Goal: Task Accomplishment & Management: Use online tool/utility

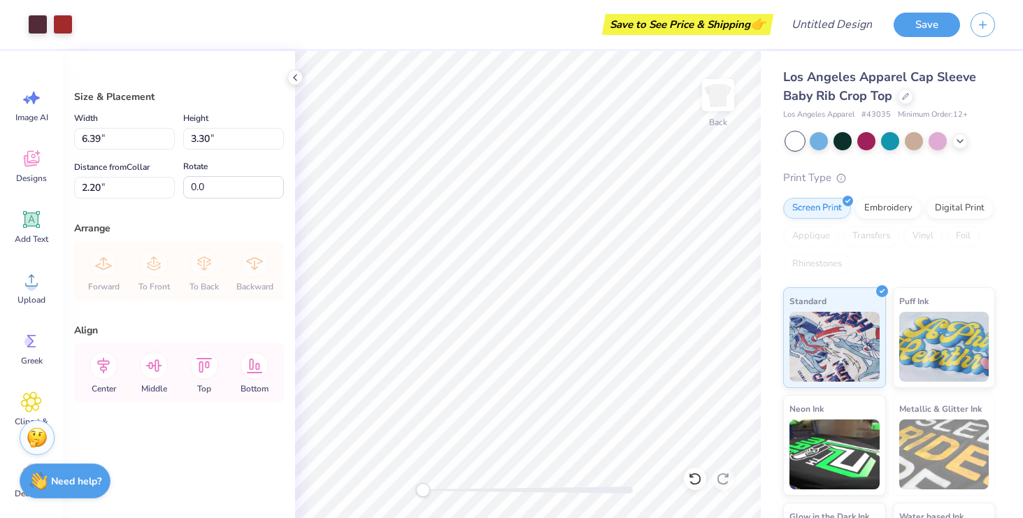
type input "2.21"
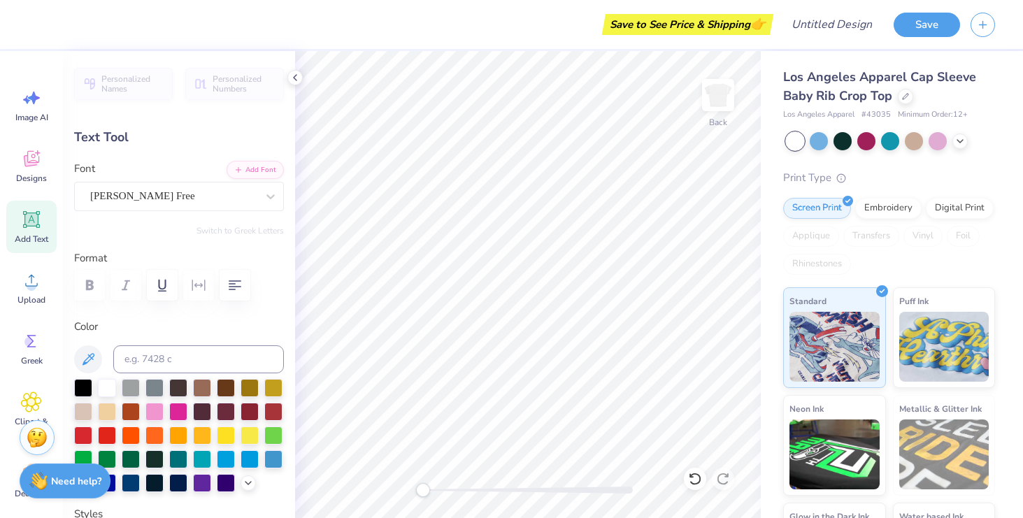
type input "2.41"
type input "1.64"
type input "2.21"
click at [44, 208] on div "Add Text" at bounding box center [31, 227] width 50 height 52
type input "4.03"
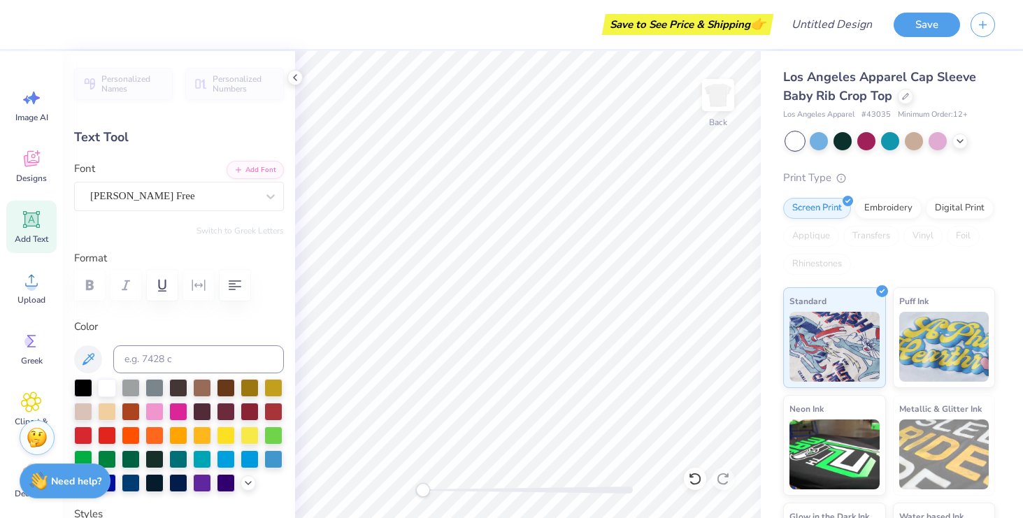
type input "1.17"
type input "6.17"
type input "2.41"
type input "1.64"
type input "2.21"
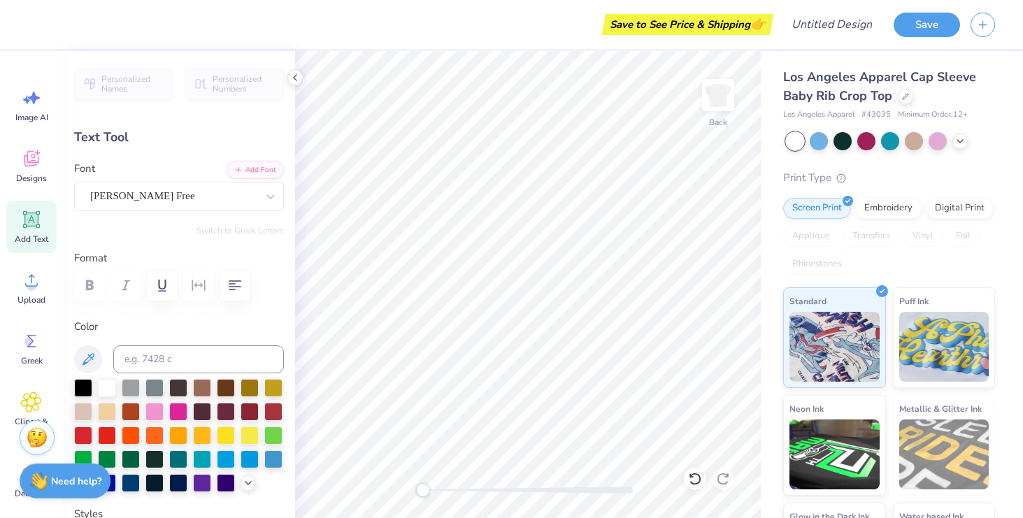
type input "4.03"
type input "1.17"
type input "6.17"
type input "2.41"
type input "1.64"
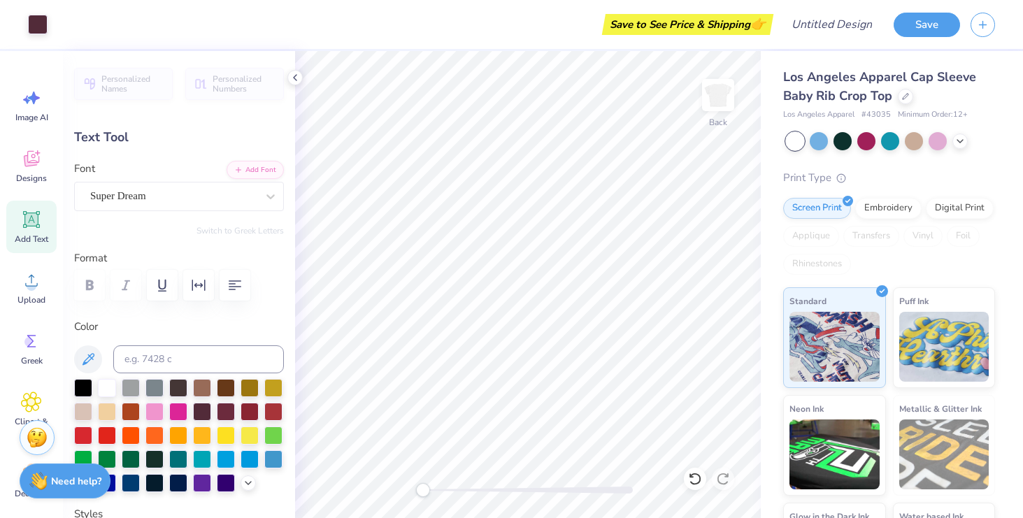
type input "2.21"
type input "2.07"
type input "1.26"
type input "2.47"
type input "2.41"
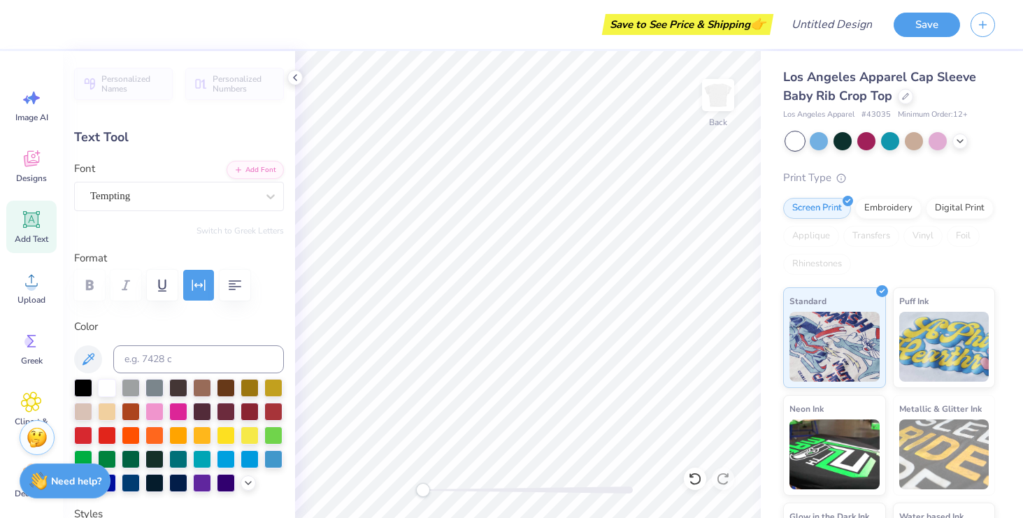
type input "1.64"
type input "2.18"
type textarea "P"
type input "2.07"
type input "1.26"
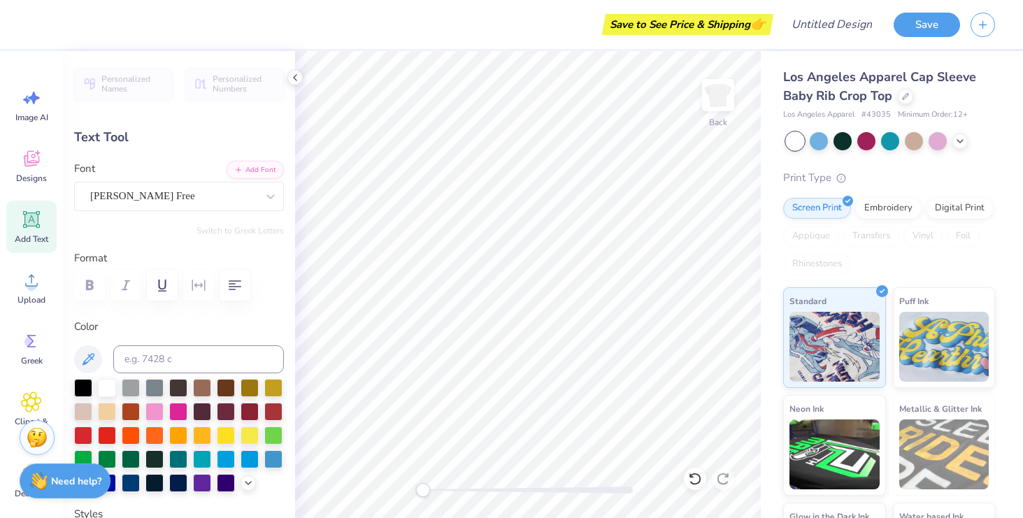
type input "2.68"
type textarea "re-"
type input "1.84"
type input "1.58"
type input "3.94"
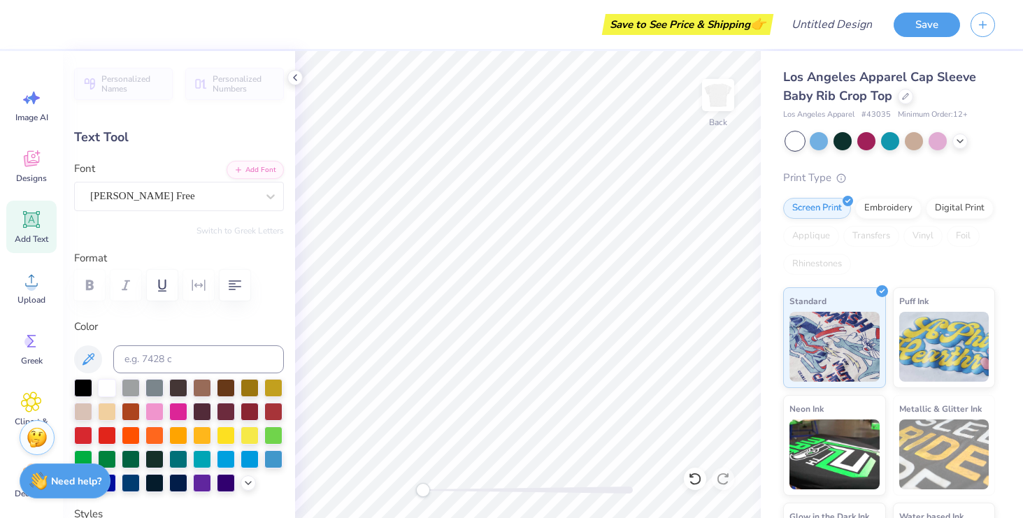
type input "1.18"
type input "0.62"
type input "3.00"
type input "1.84"
type input "1.58"
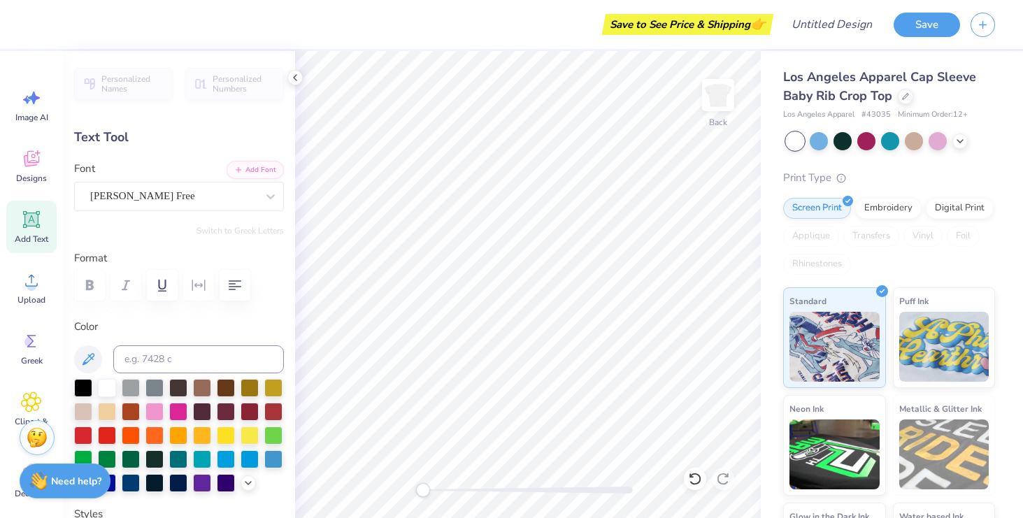
type input "3.94"
type textarea "Optometry"
type input "1.83"
type input "1.61"
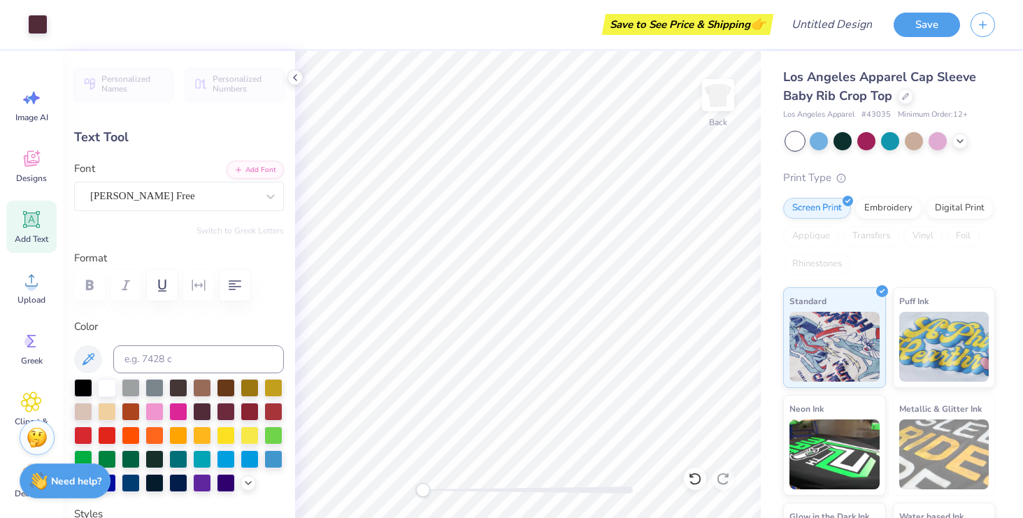
type input "2.20"
type input "2.43"
type input "1.58"
type input "2.21"
type input "1.51"
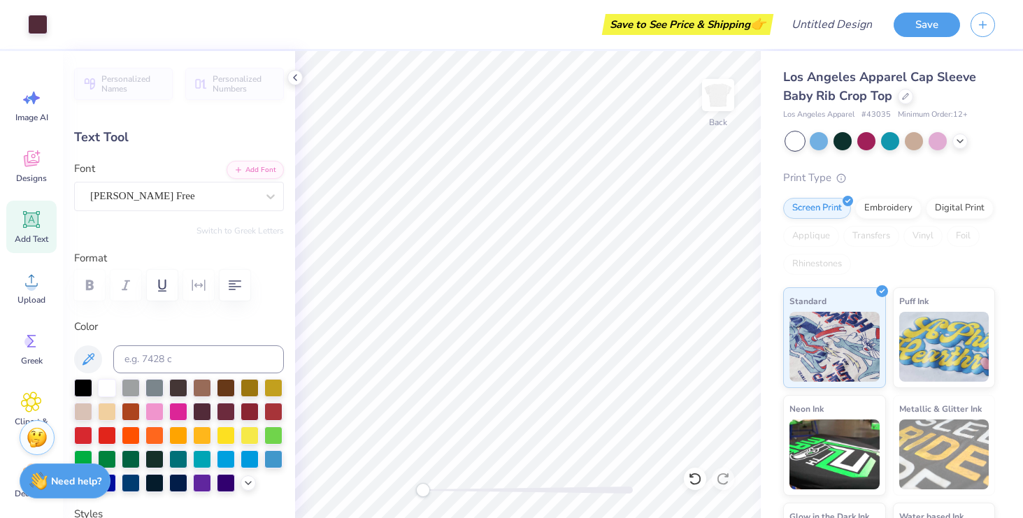
type input "1.31"
type input "3.94"
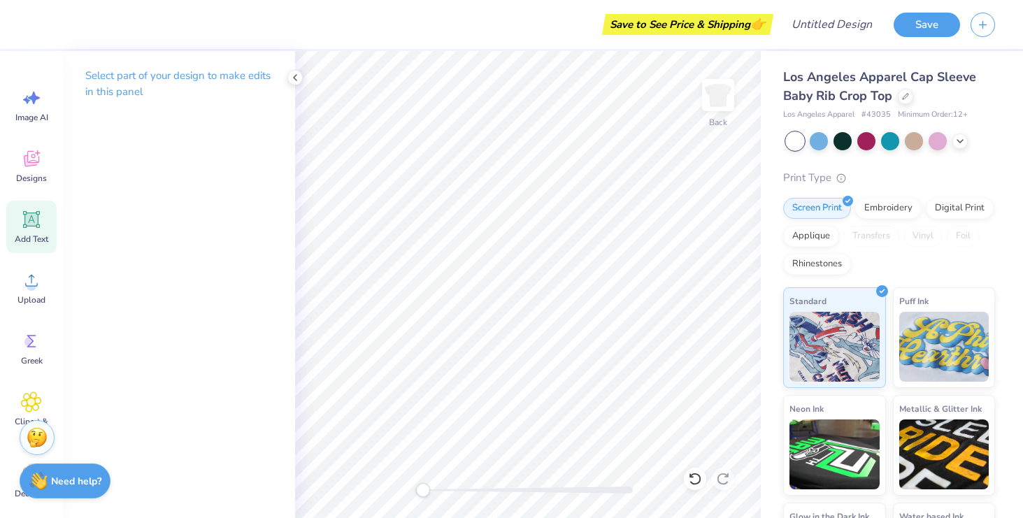
click at [30, 224] on icon at bounding box center [31, 219] width 13 height 13
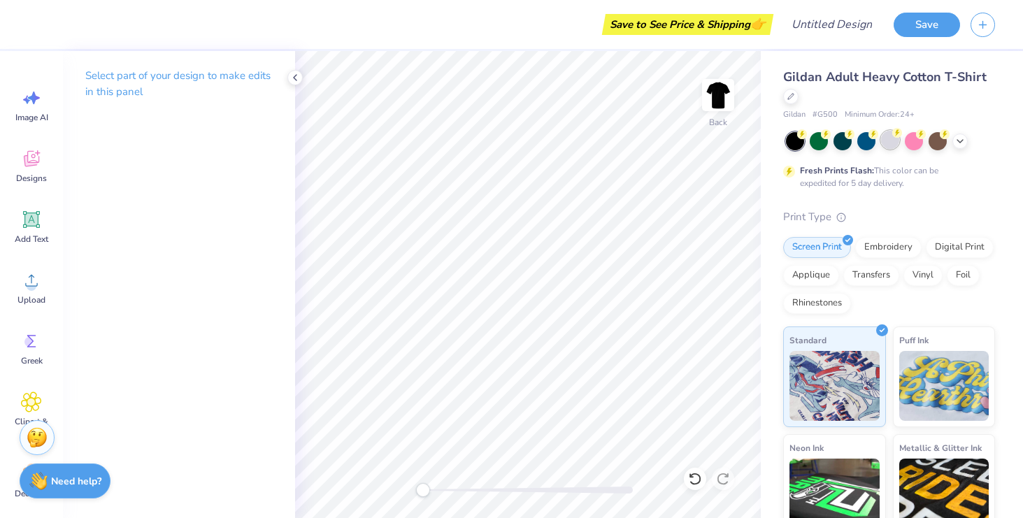
click at [888, 146] on div at bounding box center [890, 140] width 18 height 18
click at [33, 213] on icon at bounding box center [31, 219] width 13 height 13
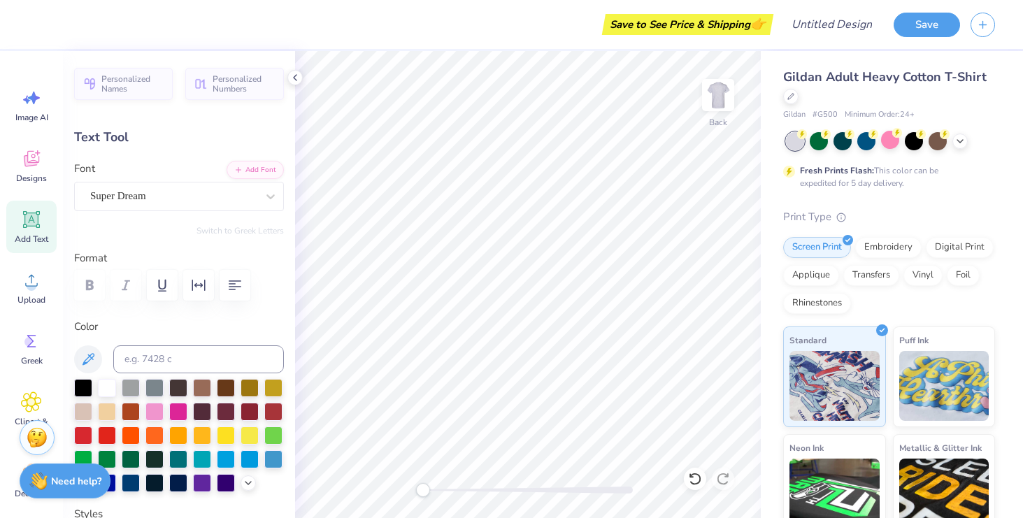
scroll to position [0, 3]
type textarea "Pre-Optometry"
type input "7.49"
type input "0.96"
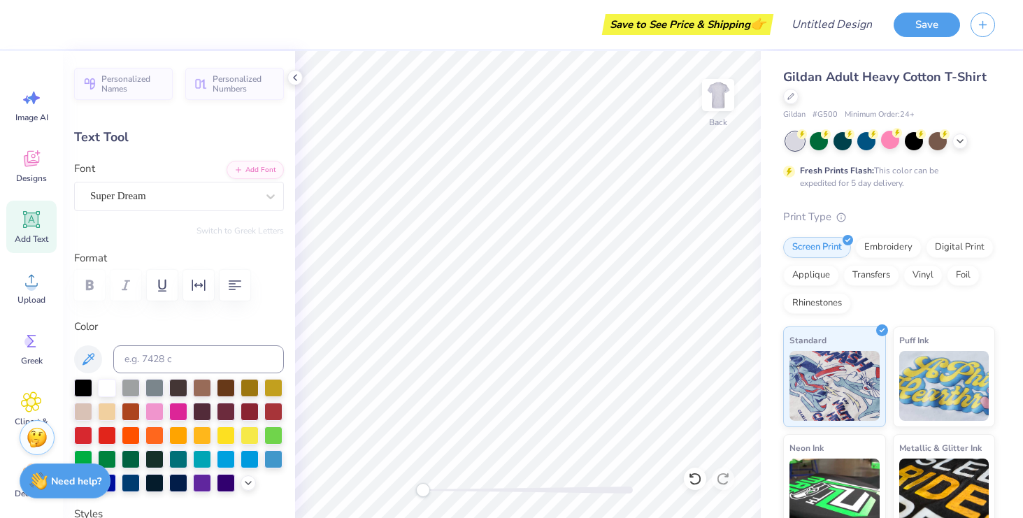
type input "1.70"
click at [34, 228] on icon at bounding box center [31, 219] width 21 height 21
type input "6.00"
type input "1.74"
type input "12.38"
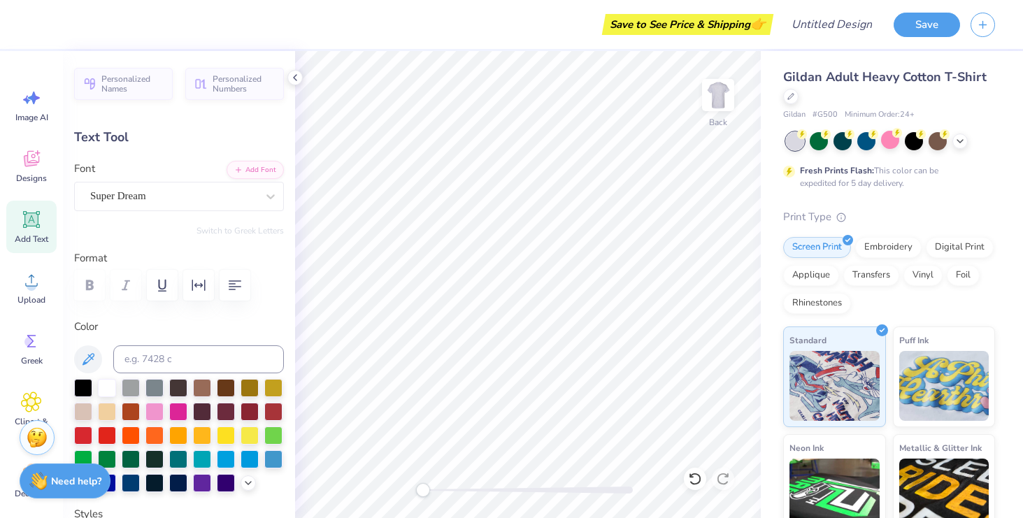
scroll to position [0, 2]
type textarea "Association"
type input "13.49"
type input "4.90"
type input "5.82"
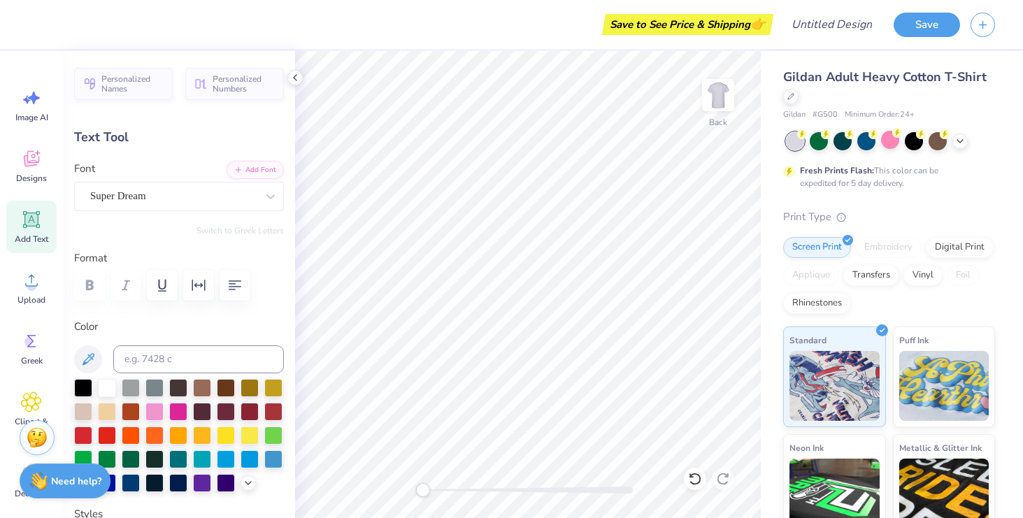
type input "0.75"
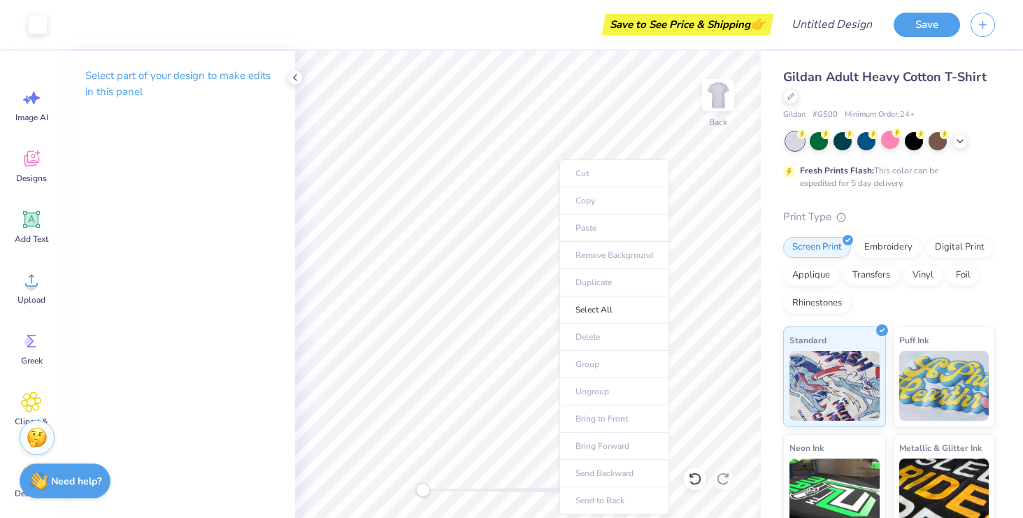
click at [601, 224] on ul "Cut Copy Paste Remove Background Duplicate Select All Delete Group Ungroup Brin…" at bounding box center [614, 336] width 110 height 355
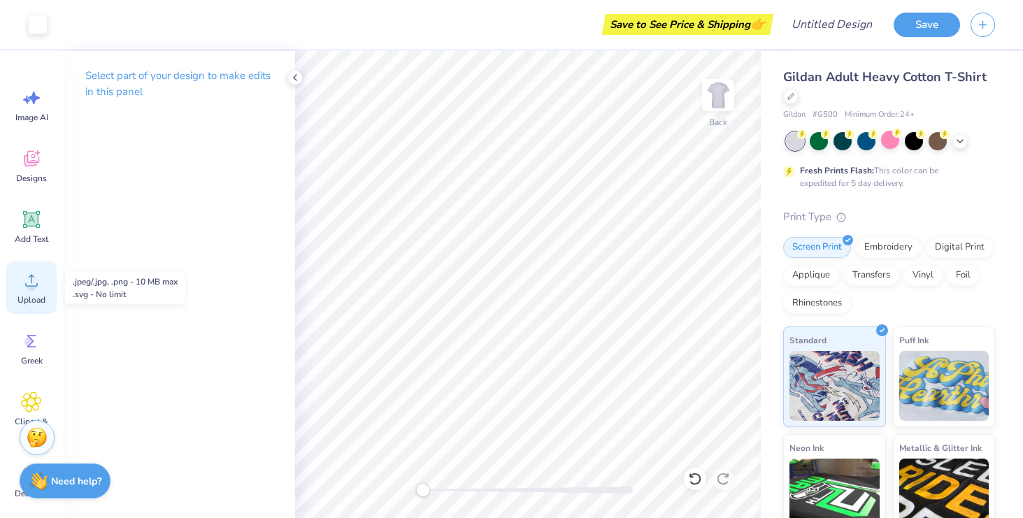
click at [36, 285] on icon at bounding box center [31, 281] width 13 height 12
click at [32, 289] on circle at bounding box center [32, 286] width 10 height 10
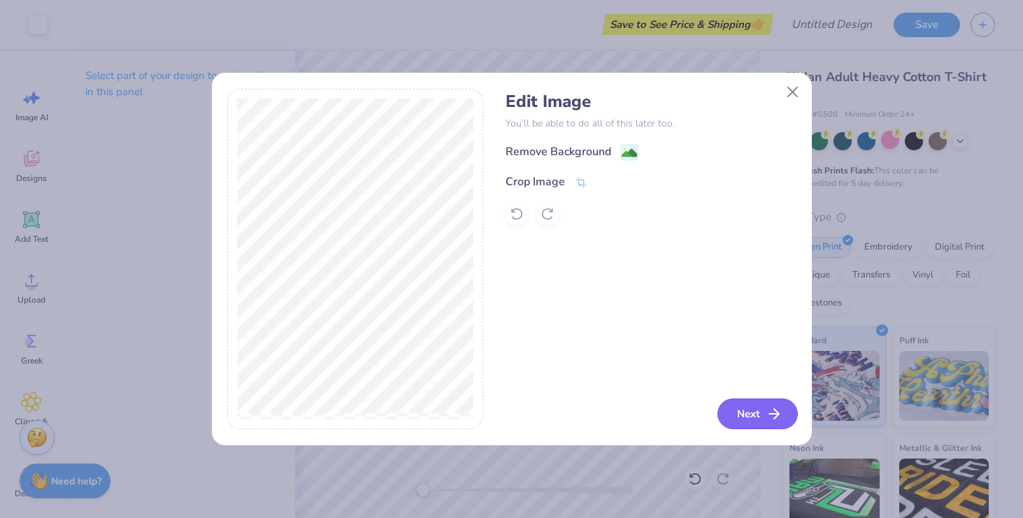
click at [765, 417] on icon "button" at bounding box center [773, 413] width 17 height 17
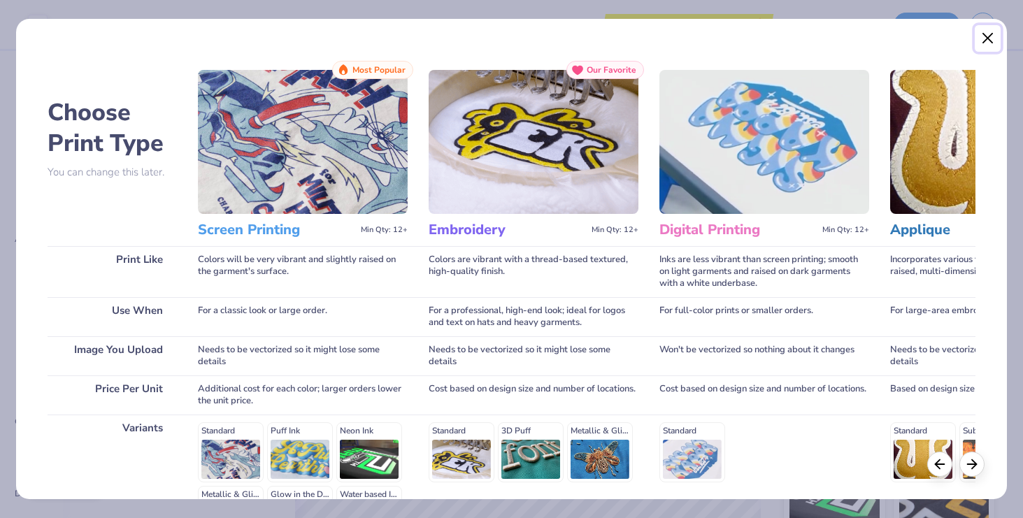
click at [984, 36] on button "Close" at bounding box center [987, 38] width 27 height 27
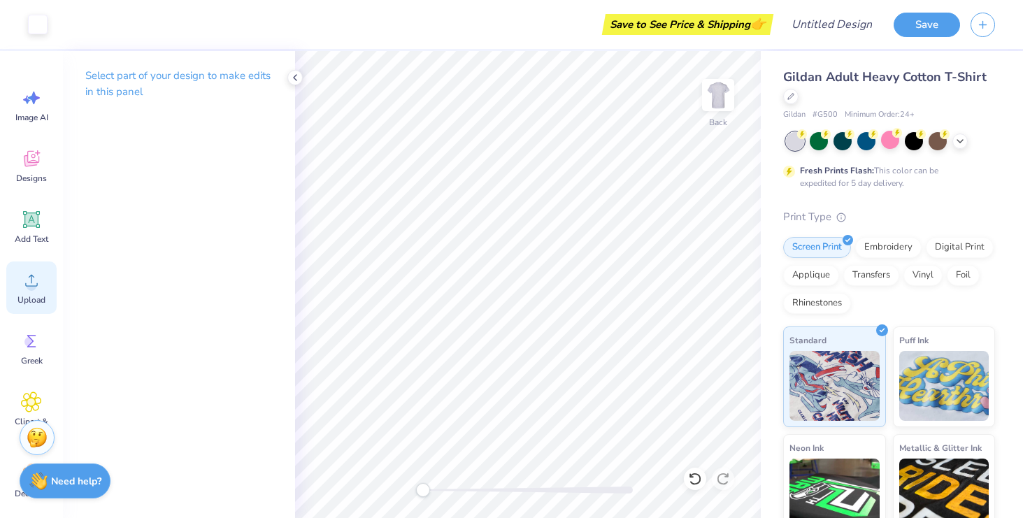
click at [35, 278] on icon at bounding box center [31, 280] width 21 height 21
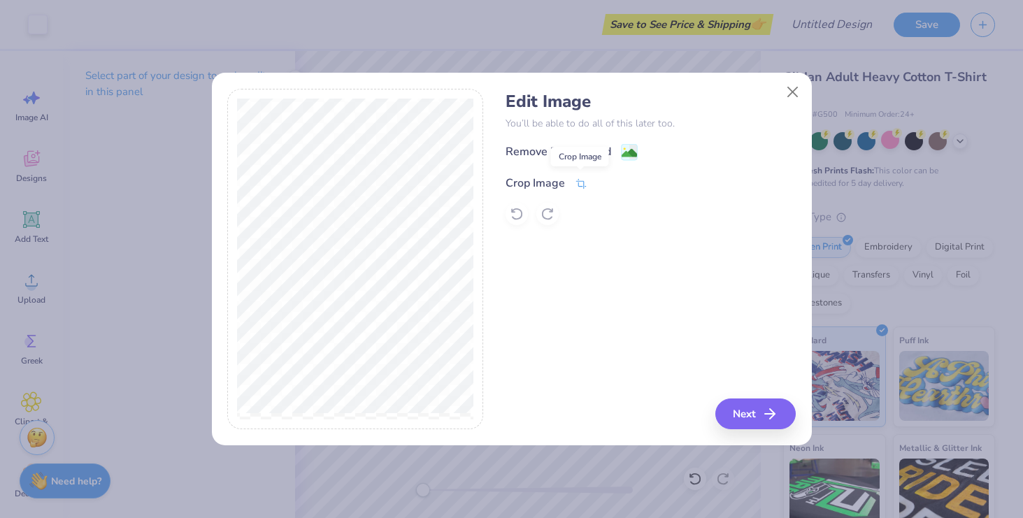
click at [580, 185] on icon at bounding box center [581, 184] width 13 height 13
click at [763, 419] on div "Edit Image You’ll be able to do all of this later too. Remove Background Crop I…" at bounding box center [650, 259] width 290 height 341
click at [588, 152] on div "Remove Background Crop Image" at bounding box center [650, 184] width 290 height 82
click at [605, 182] on icon at bounding box center [604, 182] width 8 height 8
click at [613, 152] on div "Remove Background" at bounding box center [571, 153] width 132 height 17
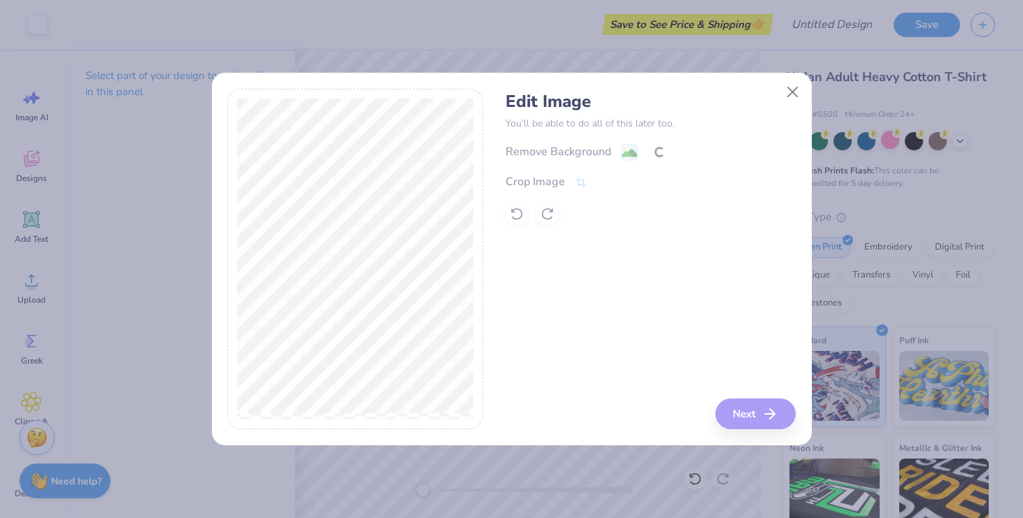
click at [738, 420] on div "Edit Image You’ll be able to do all of this later too. Remove Background Crop I…" at bounding box center [650, 259] width 290 height 341
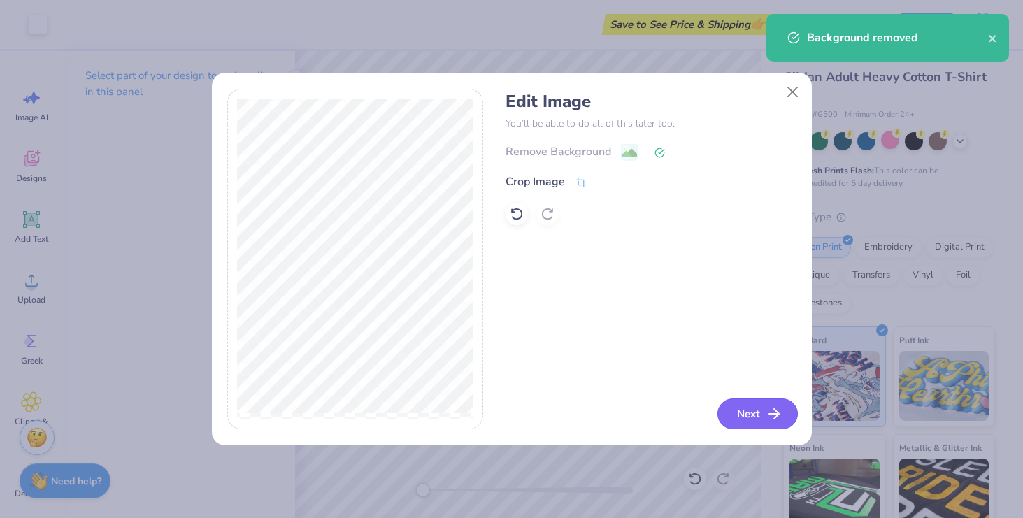
click at [741, 419] on button "Next" at bounding box center [757, 413] width 80 height 31
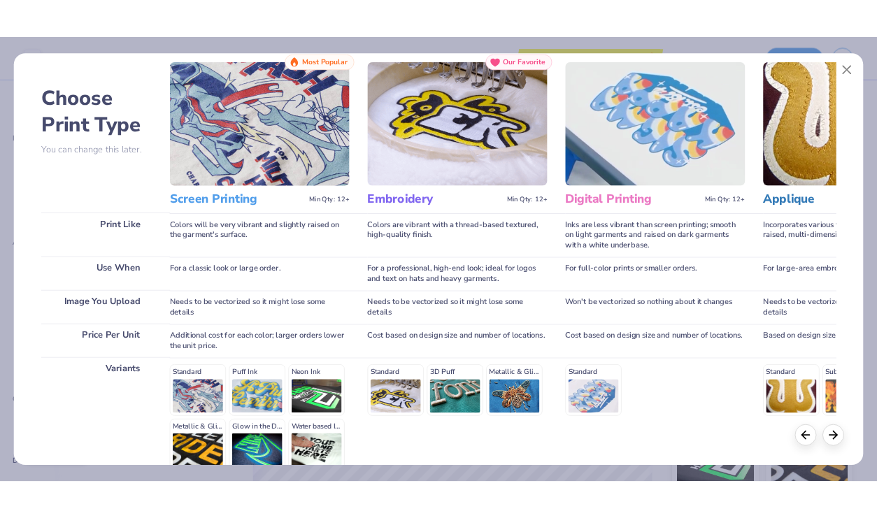
scroll to position [143, 0]
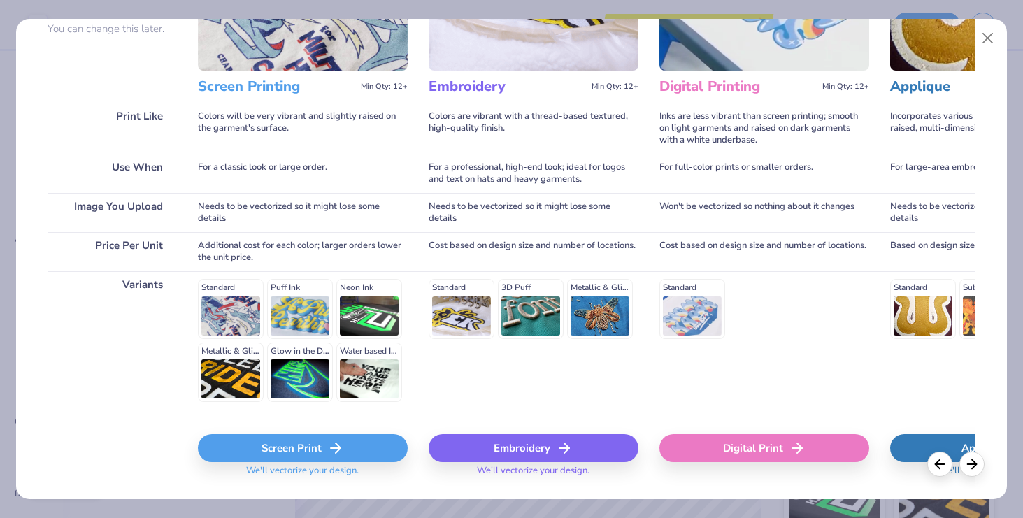
click at [305, 441] on div "Screen Print" at bounding box center [303, 448] width 210 height 28
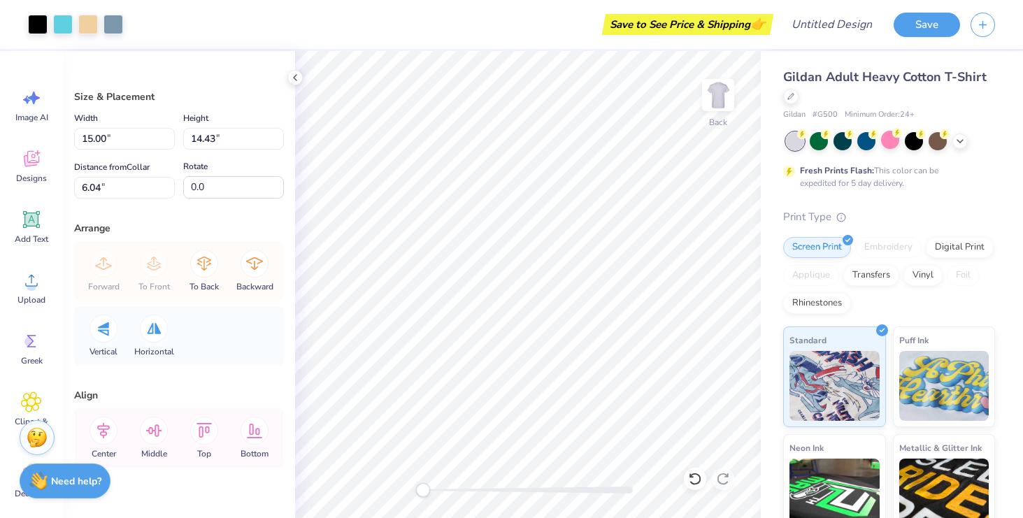
type input "4.15"
type input "3.99"
type input "2.74"
type input "2.64"
type input "4.67"
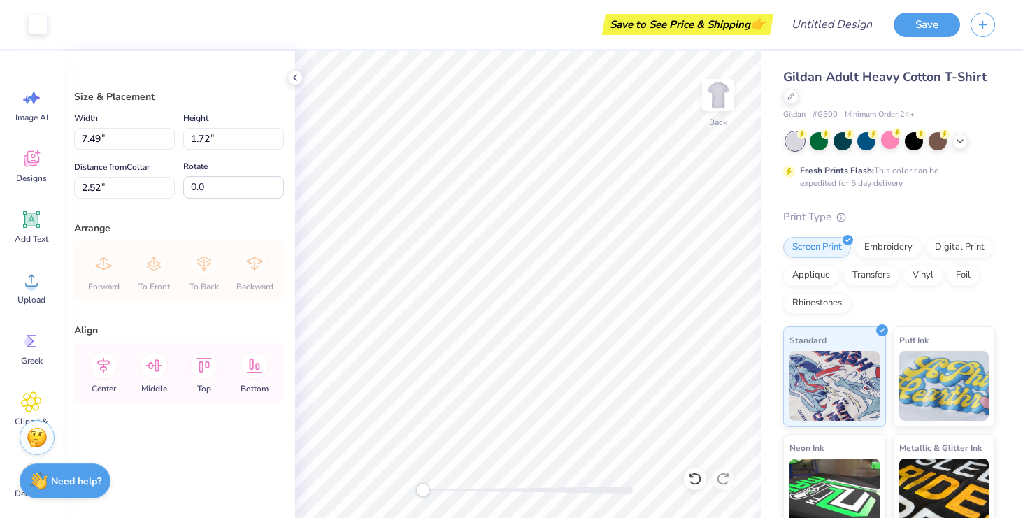
type input "2.69"
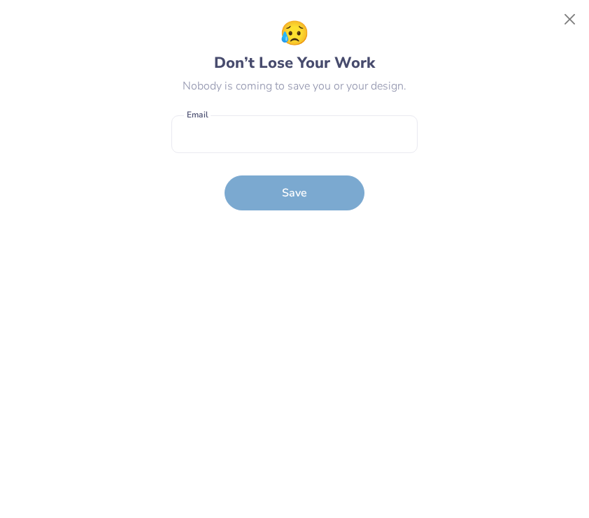
click at [320, 186] on form "Email is a required field Email Save" at bounding box center [294, 159] width 246 height 103
click at [572, 20] on button "Close" at bounding box center [569, 19] width 27 height 27
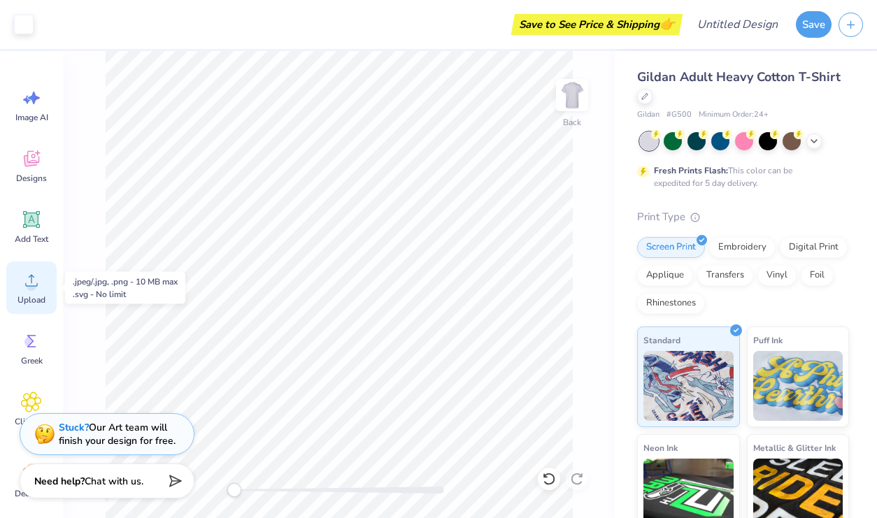
click at [36, 297] on span "Upload" at bounding box center [31, 299] width 28 height 11
click at [29, 298] on span "Upload" at bounding box center [31, 299] width 28 height 11
click at [34, 299] on span "Upload" at bounding box center [31, 299] width 28 height 11
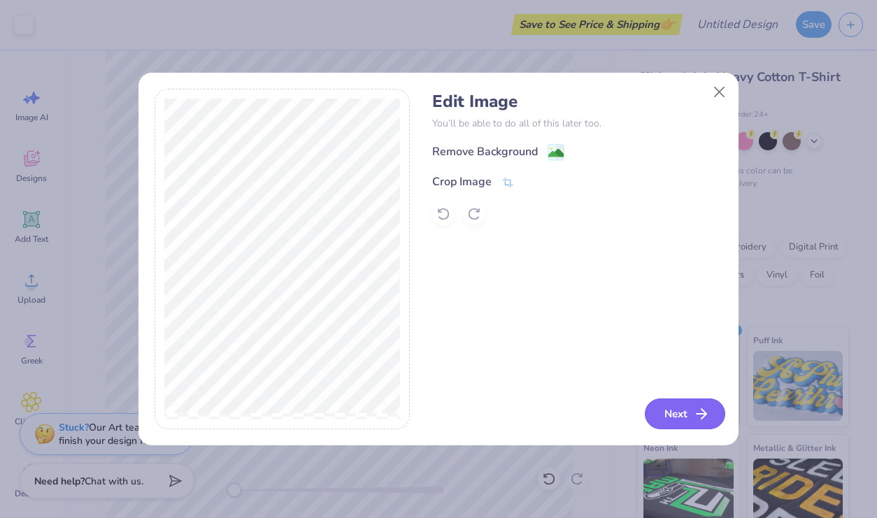
click at [684, 420] on button "Next" at bounding box center [685, 413] width 80 height 31
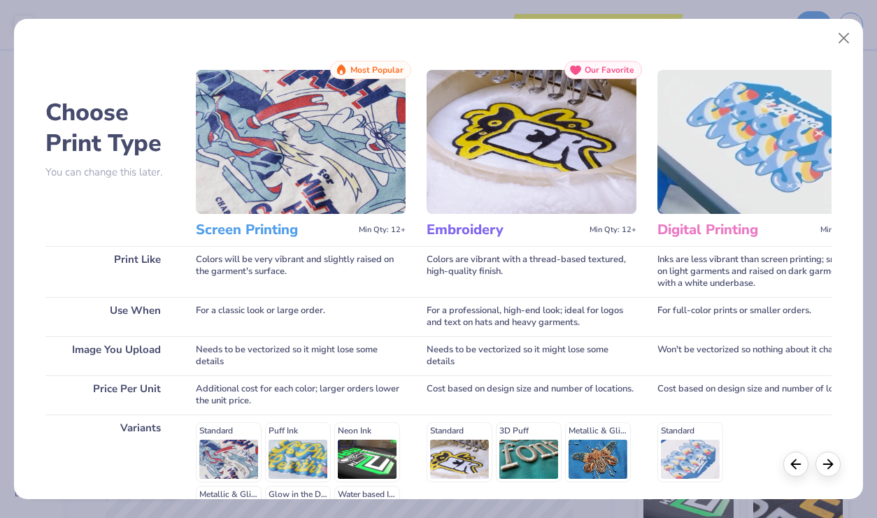
scroll to position [179, 0]
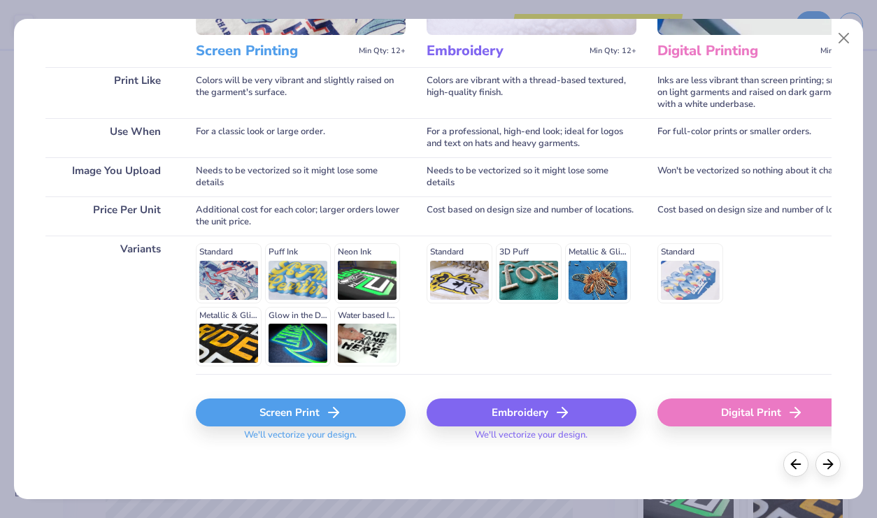
click at [306, 411] on div "Screen Print" at bounding box center [301, 412] width 210 height 28
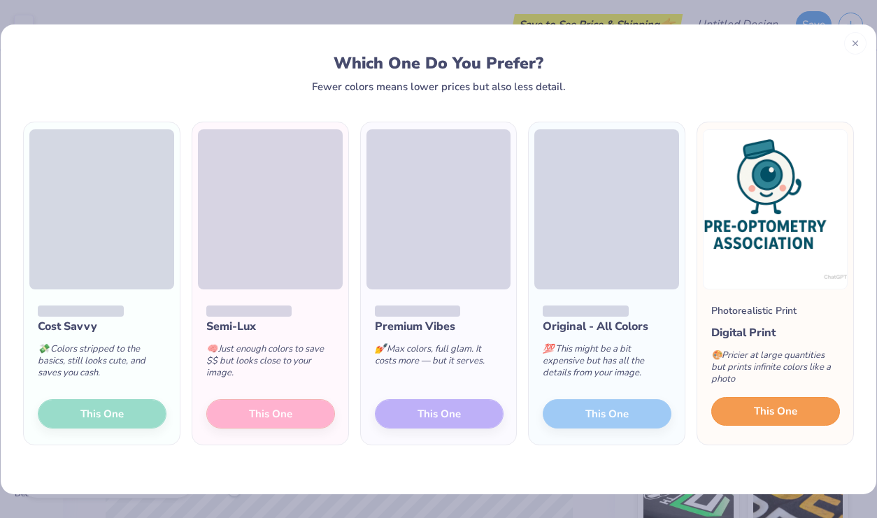
click at [758, 415] on span "This One" at bounding box center [775, 411] width 43 height 16
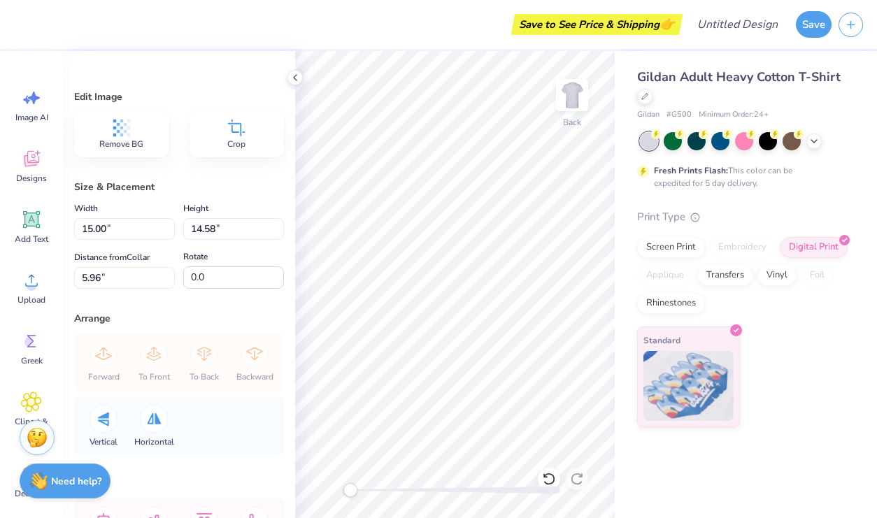
type input "1.50"
type input "7.22"
type input "7.02"
click at [763, 144] on div at bounding box center [767, 140] width 18 height 18
click at [694, 150] on div at bounding box center [696, 141] width 18 height 18
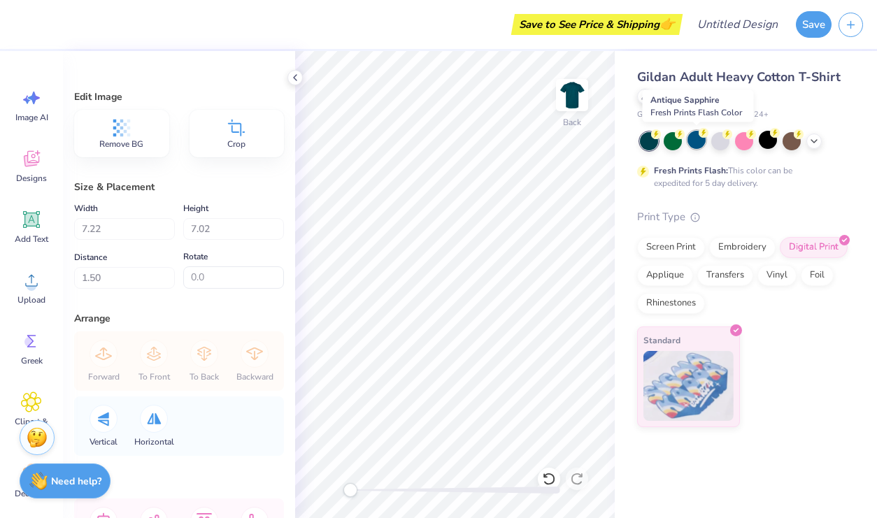
click at [696, 148] on div at bounding box center [696, 140] width 18 height 18
click at [722, 148] on div at bounding box center [720, 140] width 18 height 18
type input "1.51"
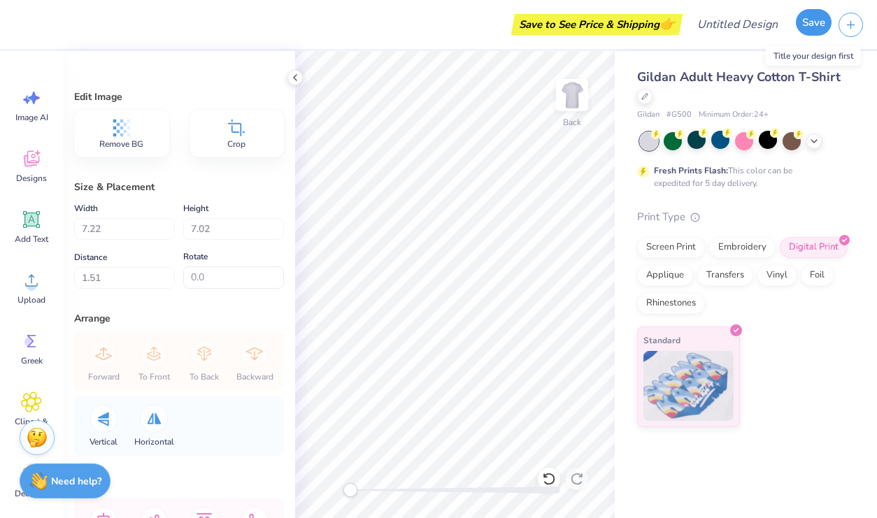
click at [821, 25] on button "Save" at bounding box center [813, 22] width 36 height 27
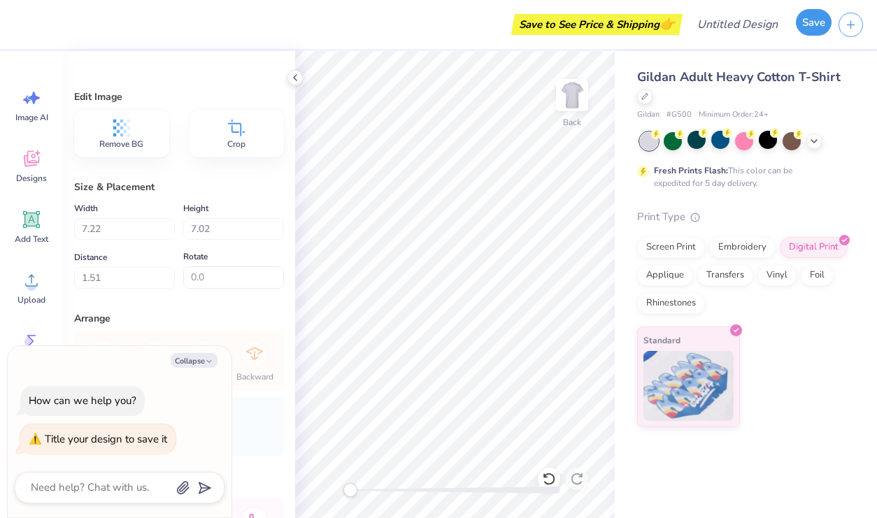
click at [816, 26] on button "Save" at bounding box center [813, 22] width 36 height 27
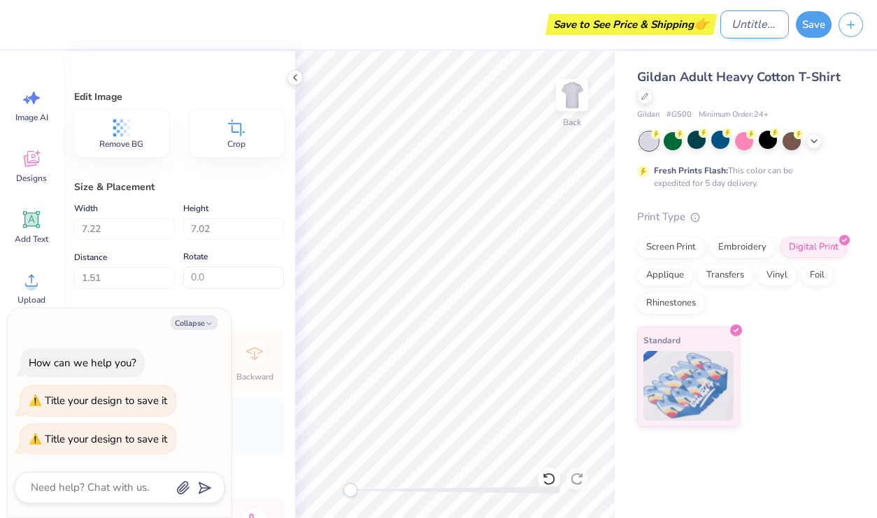
type textarea "x"
click at [755, 24] on input "Design Title" at bounding box center [754, 24] width 69 height 28
type input "A"
type textarea "x"
type input "An"
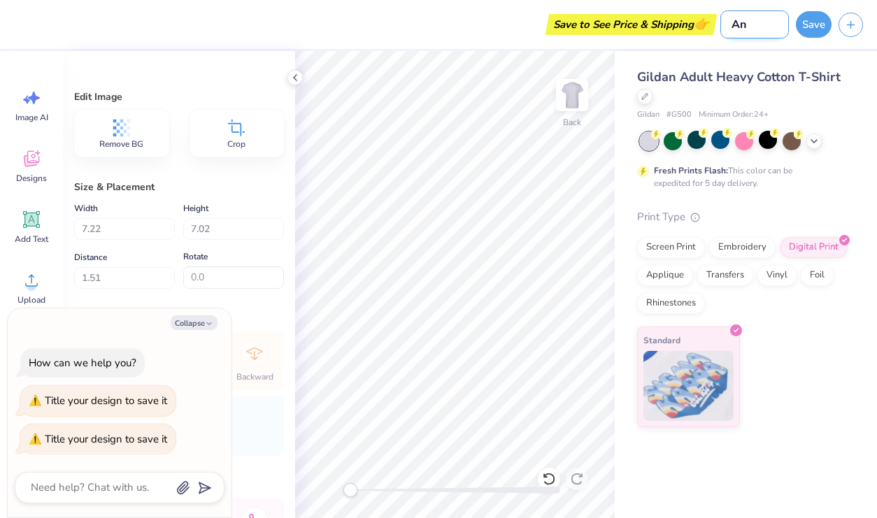
type textarea "x"
type input "Ani"
type textarea "x"
type input "Ani"
type textarea "x"
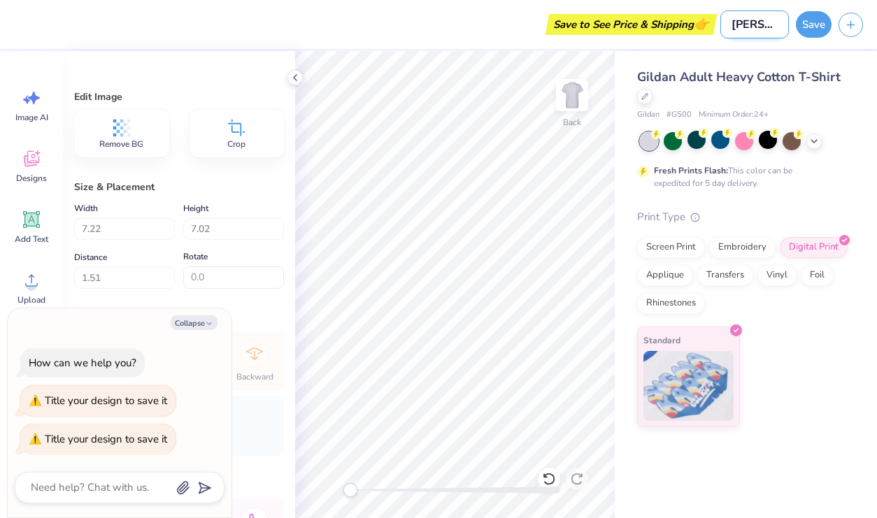
type input "Ani K"
type textarea "x"
type input "Ani"
type textarea "x"
type input "Ani D"
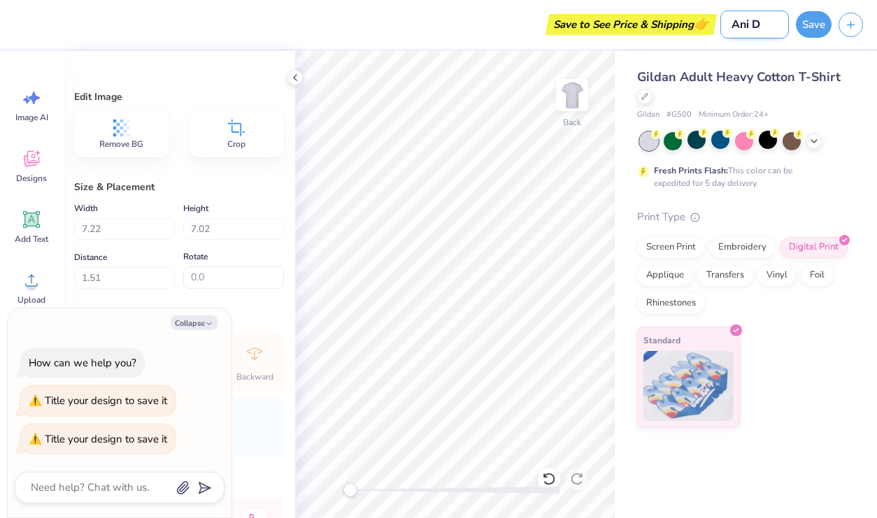
type textarea "x"
type input "Ani De"
type textarea "x"
type input "Ani Des"
type textarea "x"
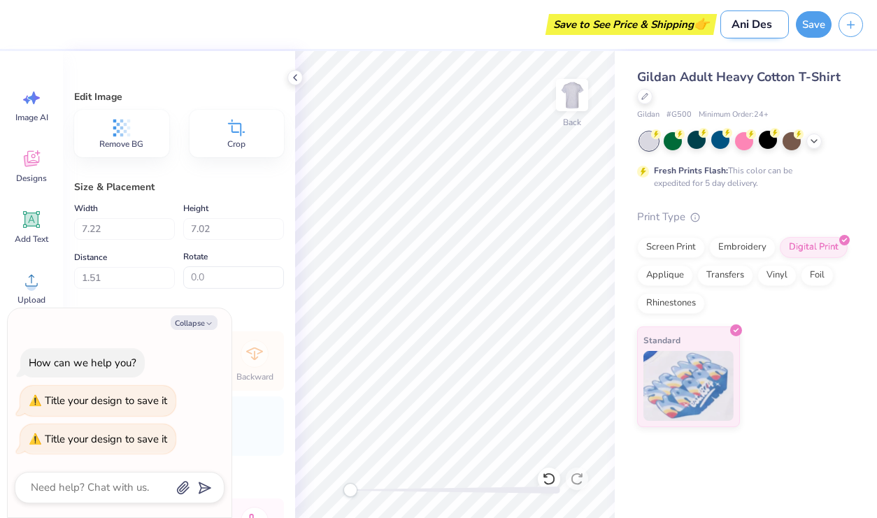
type input "Ani Desi"
type textarea "x"
type input "Ani Desih"
type textarea "x"
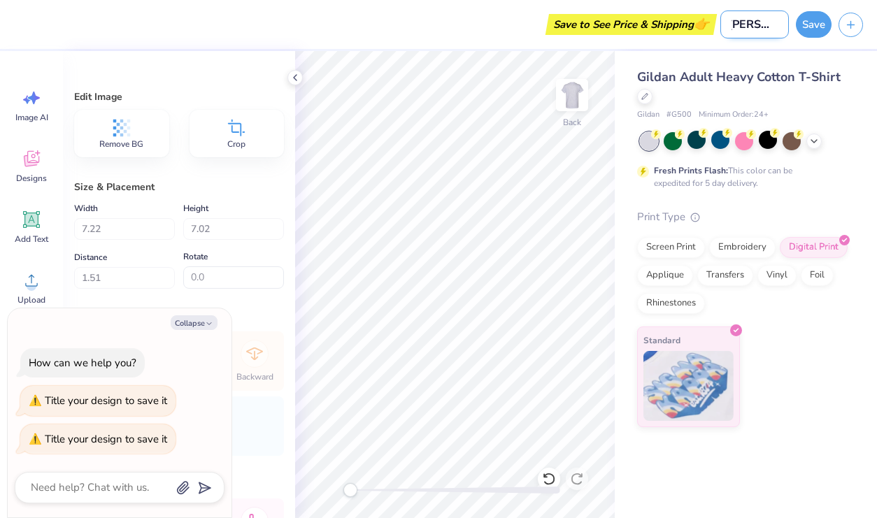
type input "Ani Desi"
type textarea "x"
type input "Ani Desig"
type textarea "x"
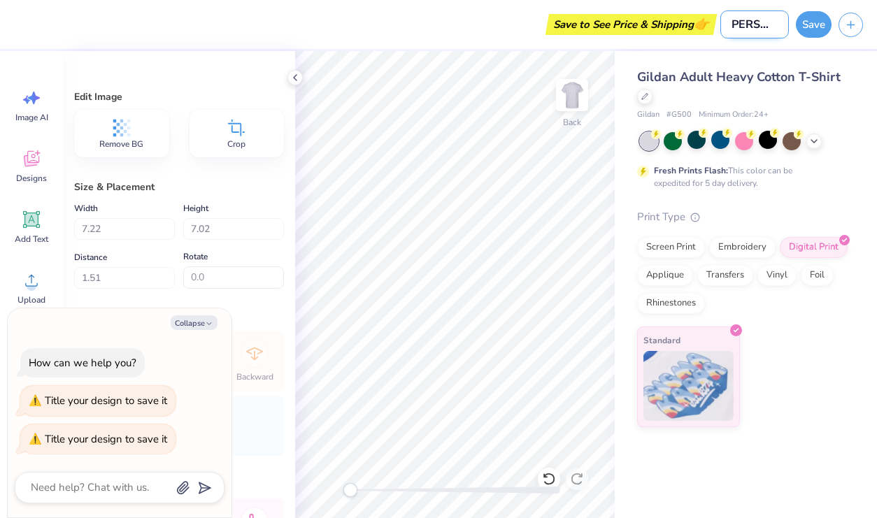
type input "Ani Design"
type textarea "x"
type input "Ani Design"
click at [512, 45] on div "Save to See Price & Shipping 👉" at bounding box center [367, 24] width 692 height 49
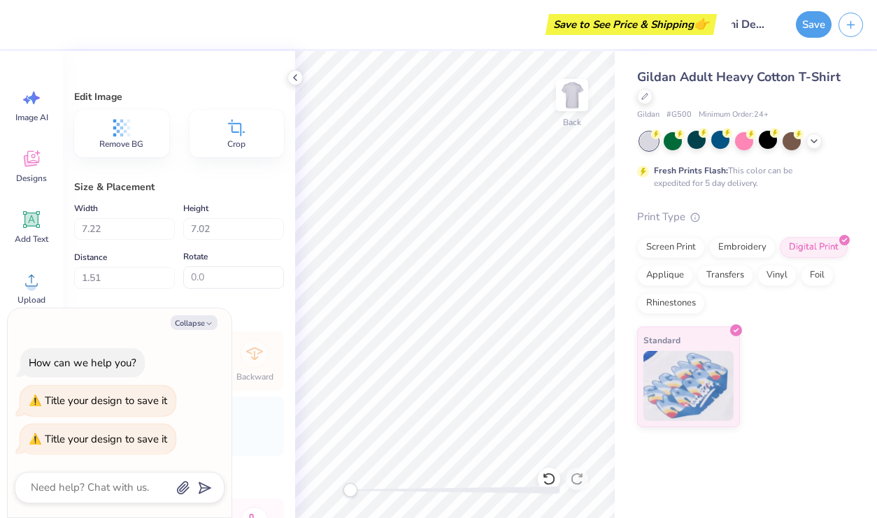
scroll to position [0, 0]
type textarea "x"
click at [807, 24] on button "Save" at bounding box center [813, 22] width 36 height 27
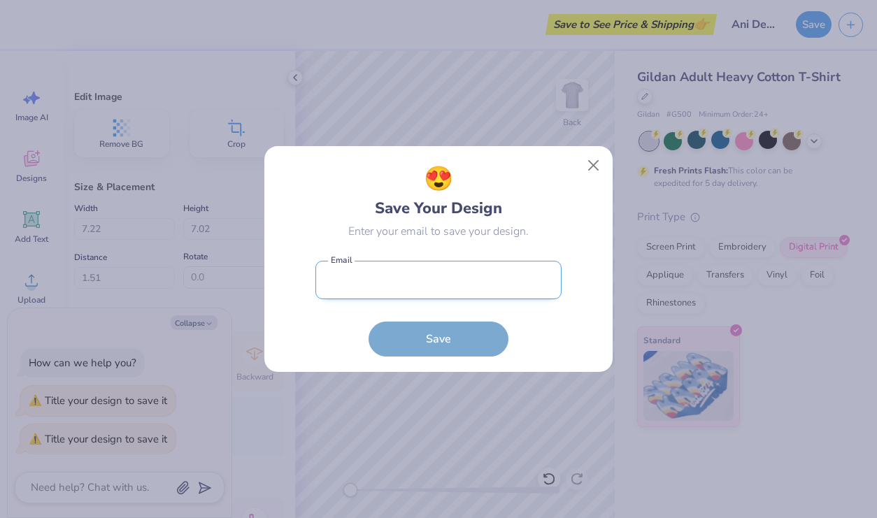
click at [422, 277] on input "email" at bounding box center [438, 280] width 246 height 38
type input "akuke1@binghamton.edu"
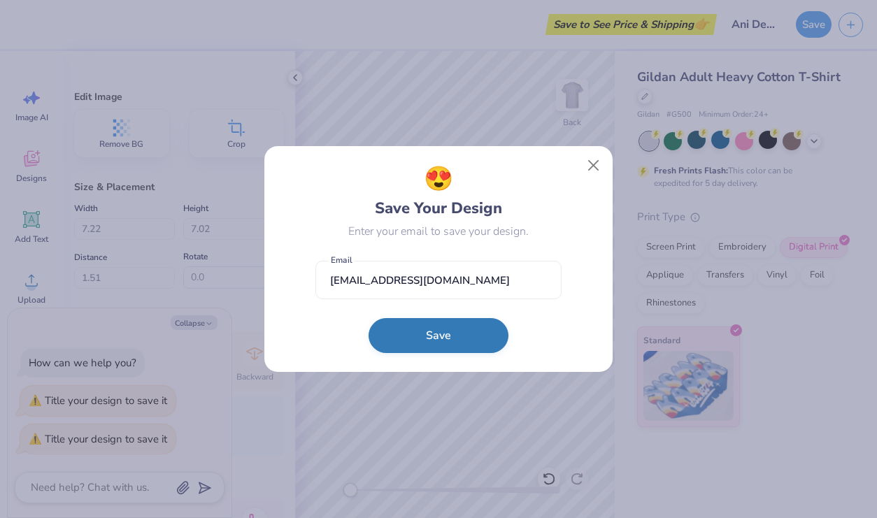
click at [465, 343] on button "Save" at bounding box center [438, 335] width 140 height 35
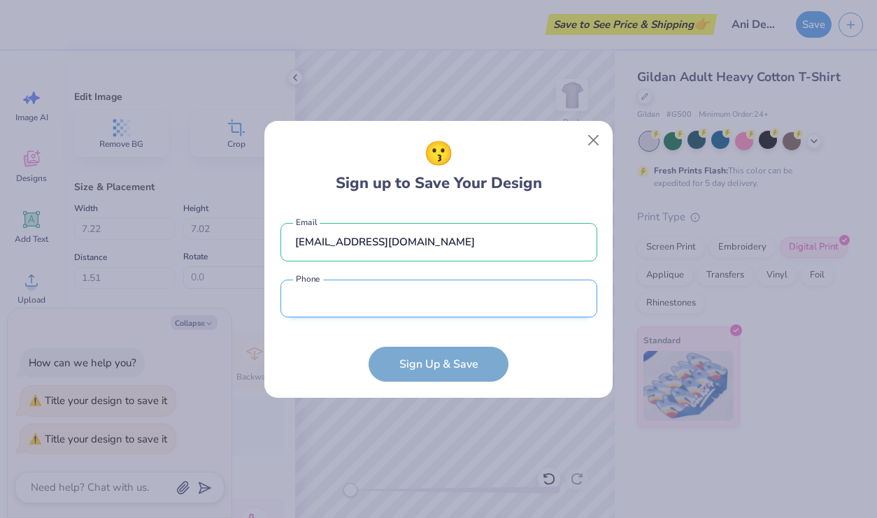
click at [440, 305] on input "tel" at bounding box center [438, 299] width 317 height 38
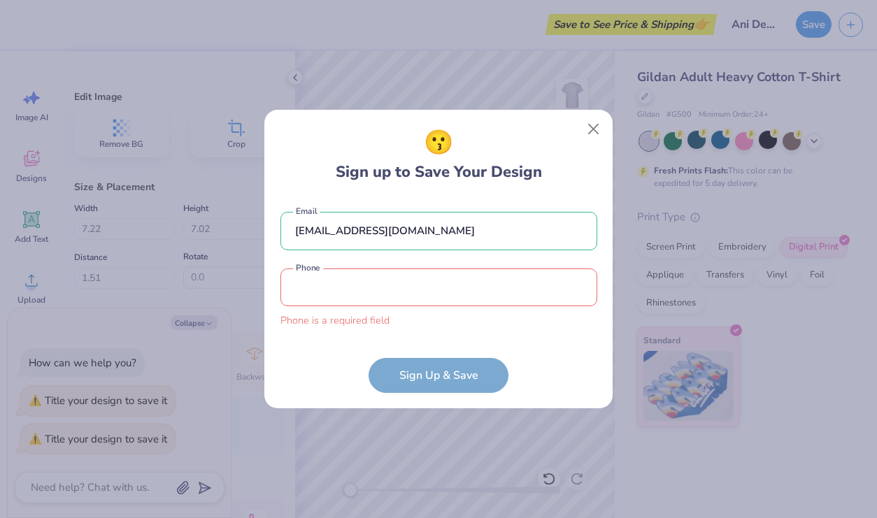
click at [517, 333] on form "akuke1@binghamton.edu Email Phone is a required field Phone Sign Up & Save" at bounding box center [438, 295] width 317 height 195
click at [470, 298] on input "tel" at bounding box center [438, 287] width 317 height 38
type input "(718) 219-8005"
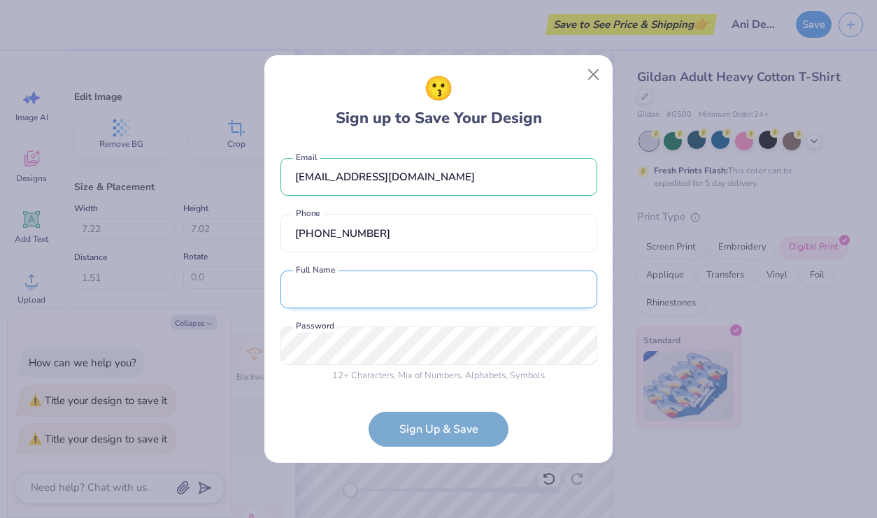
click at [415, 296] on input "text" at bounding box center [438, 290] width 317 height 38
type input "Ani Kuke"
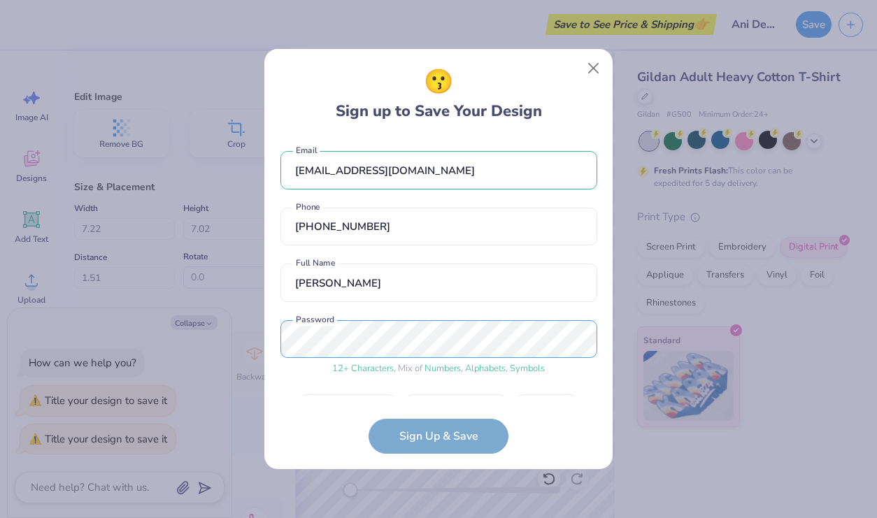
scroll to position [40, 0]
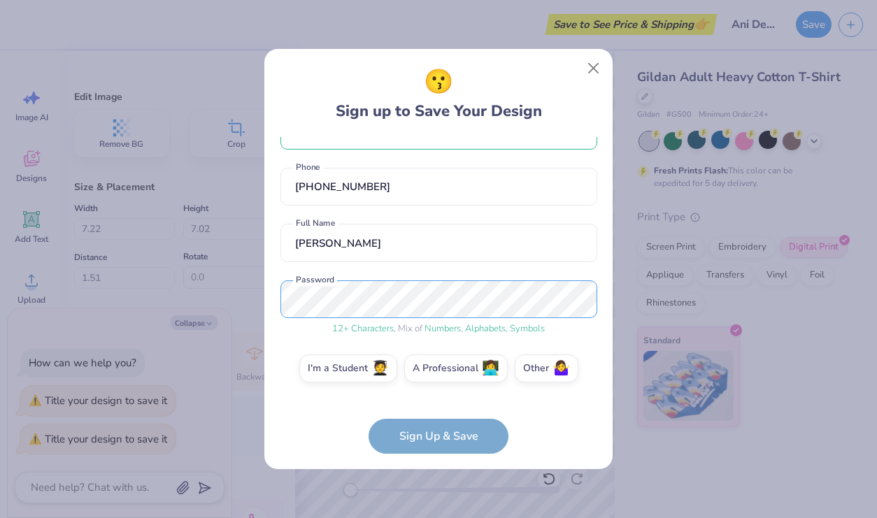
click at [62, 268] on div "😗 Sign up to Save Your Design akuke1@binghamton.edu Email (718) 219-8005 Phone …" at bounding box center [438, 259] width 877 height 518
click at [0, 253] on html "Save to See Price & Shipping 👉 Design Title Ani Design Save Image AI Designs Ad…" at bounding box center [438, 259] width 877 height 518
click at [124, 297] on div "😗 Sign up to Save Your Design akuke1@binghamton.edu Email (718) 219-8005 Phone …" at bounding box center [438, 259] width 877 height 518
click at [407, 426] on form "akuke1@binghamton.edu Email (718) 219-8005 Phone Ani Kuke Full Name 12 + Charac…" at bounding box center [438, 295] width 317 height 317
click at [419, 440] on form "akuke1@binghamton.edu Email (718) 219-8005 Phone Ani Kuke Full Name 12 + Charac…" at bounding box center [438, 295] width 317 height 317
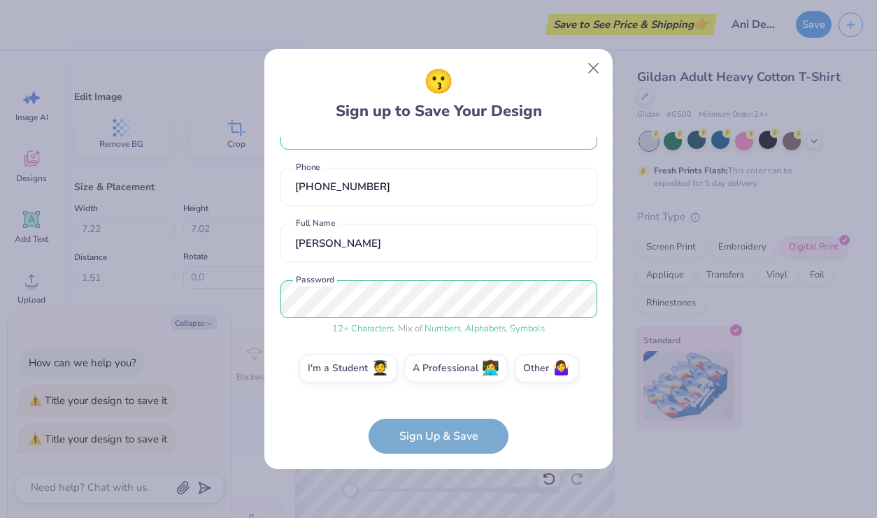
click at [447, 442] on form "akuke1@binghamton.edu Email (718) 219-8005 Phone Ani Kuke Full Name 12 + Charac…" at bounding box center [438, 295] width 317 height 317
click at [371, 361] on label "I'm a Student 🧑‍🎓" at bounding box center [348, 366] width 98 height 28
click at [434, 407] on input "I'm a Student 🧑‍🎓" at bounding box center [438, 411] width 9 height 9
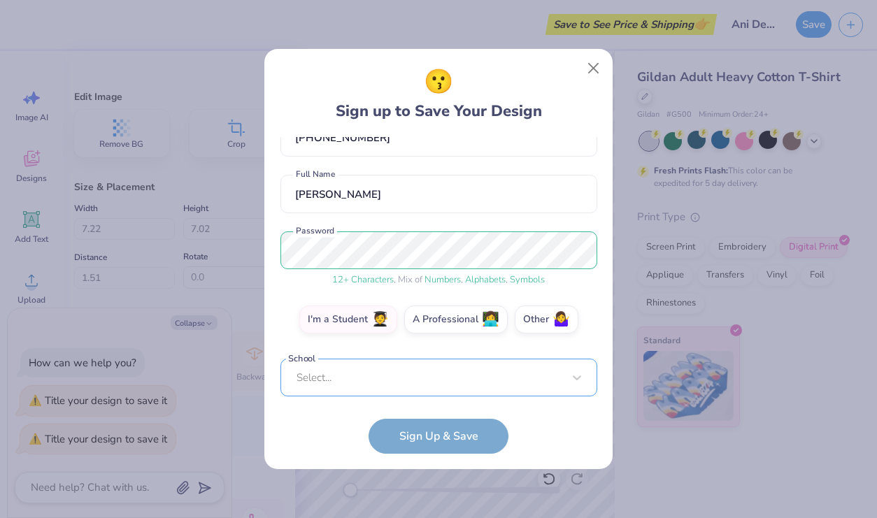
click at [432, 372] on div "Select..." at bounding box center [438, 378] width 317 height 38
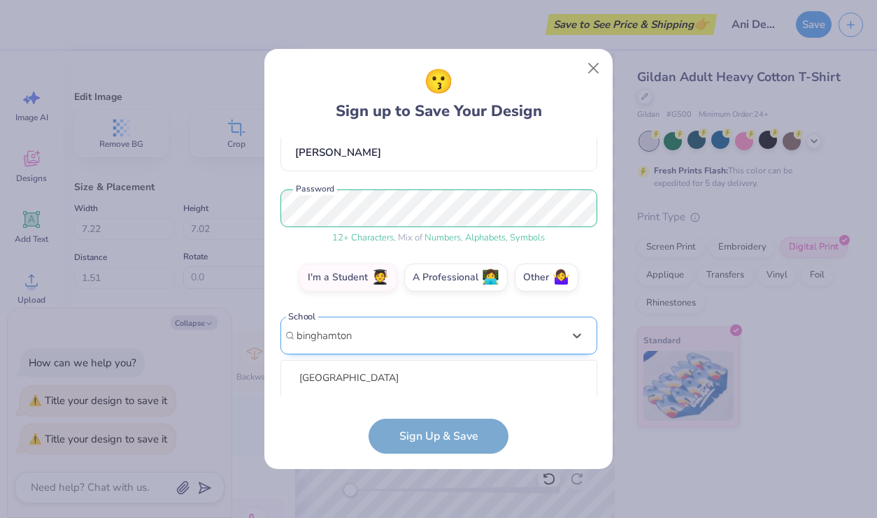
scroll to position [305, 0]
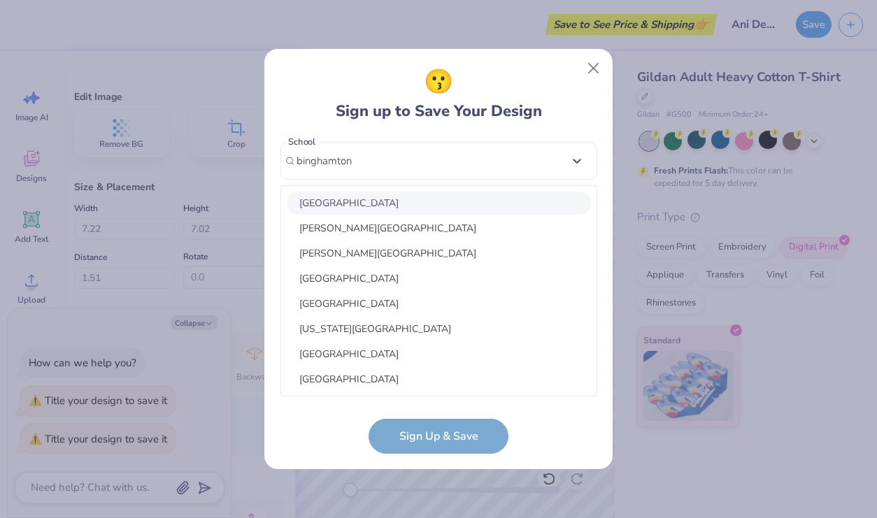
click at [426, 194] on div "SUNY Binghamton" at bounding box center [439, 203] width 304 height 23
type input "binghamton"
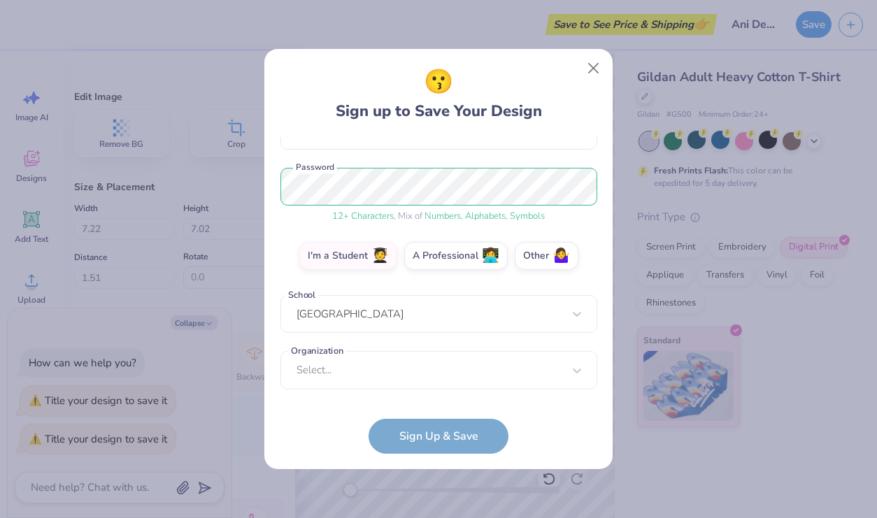
scroll to position [152, 0]
click at [441, 428] on form "akuke1@binghamton.edu Email (718) 219-8005 Phone Ani Kuke Full Name 12 + Charac…" at bounding box center [438, 295] width 317 height 317
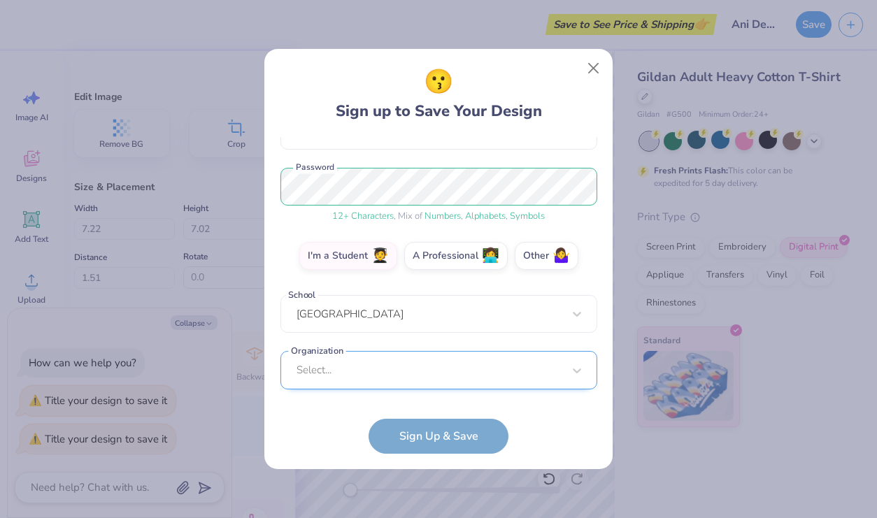
click at [419, 367] on div "Select..." at bounding box center [438, 370] width 317 height 38
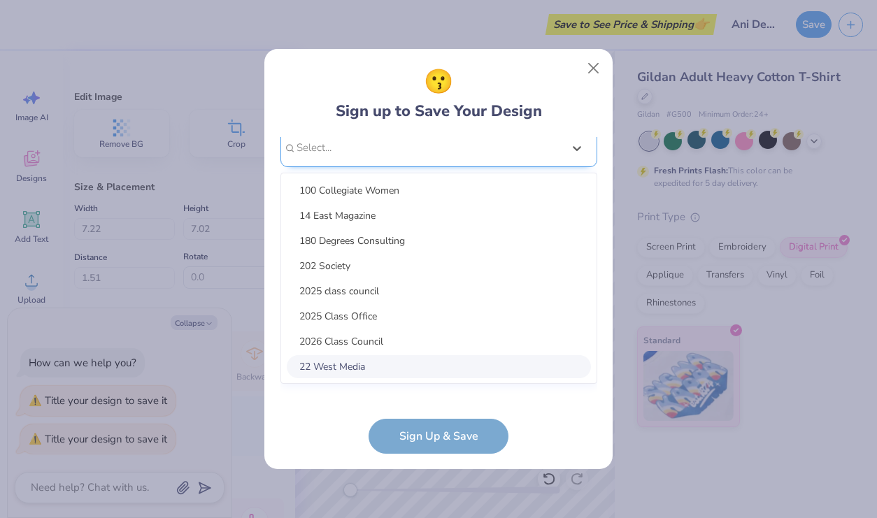
scroll to position [362, 0]
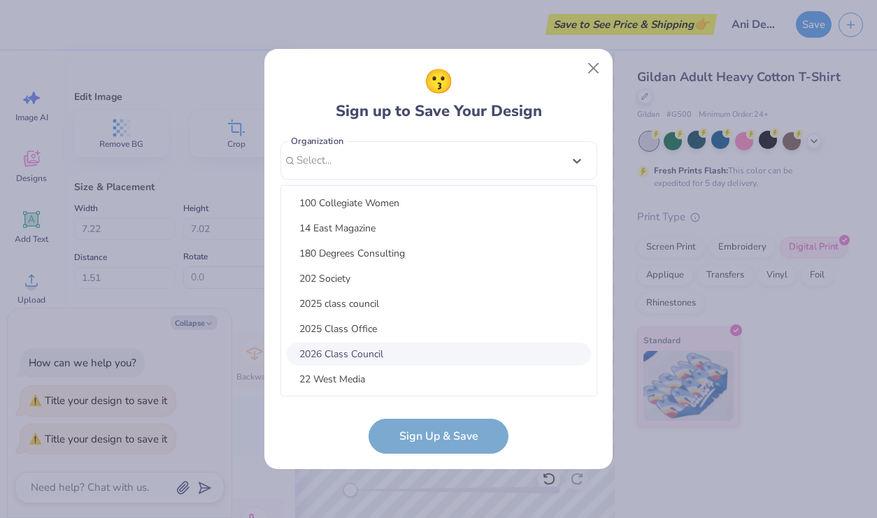
click at [419, 362] on div "2026 Class Council" at bounding box center [439, 354] width 304 height 23
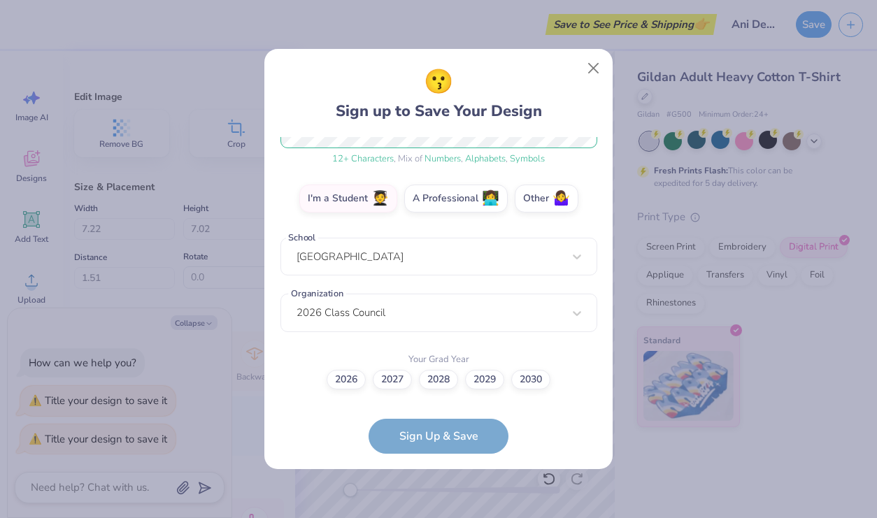
scroll to position [209, 0]
click at [433, 424] on form "akuke1@binghamton.edu Email (718) 219-8005 Phone Ani Kuke Full Name 12 + Charac…" at bounding box center [438, 295] width 317 height 317
click at [434, 435] on form "akuke1@binghamton.edu Email (718) 219-8005 Phone Ani Kuke Full Name 12 + Charac…" at bounding box center [438, 295] width 317 height 317
click at [405, 384] on label "2027" at bounding box center [392, 378] width 39 height 20
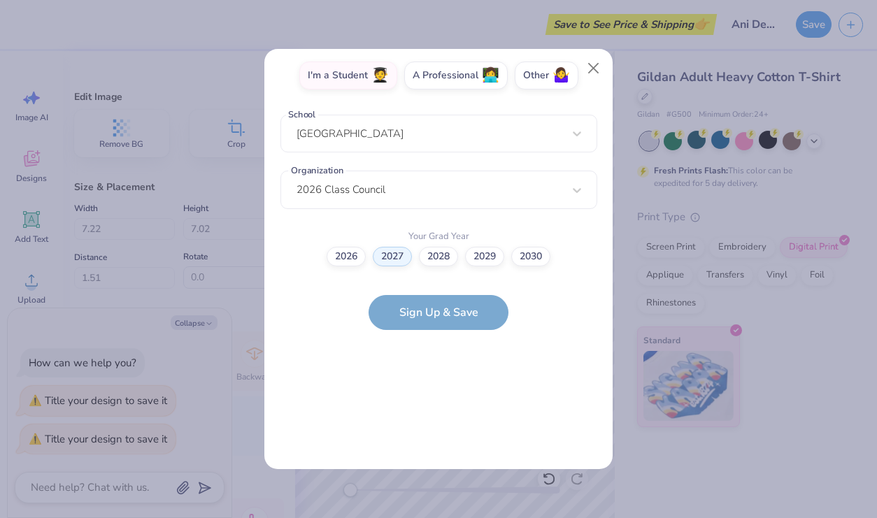
scroll to position [0, 0]
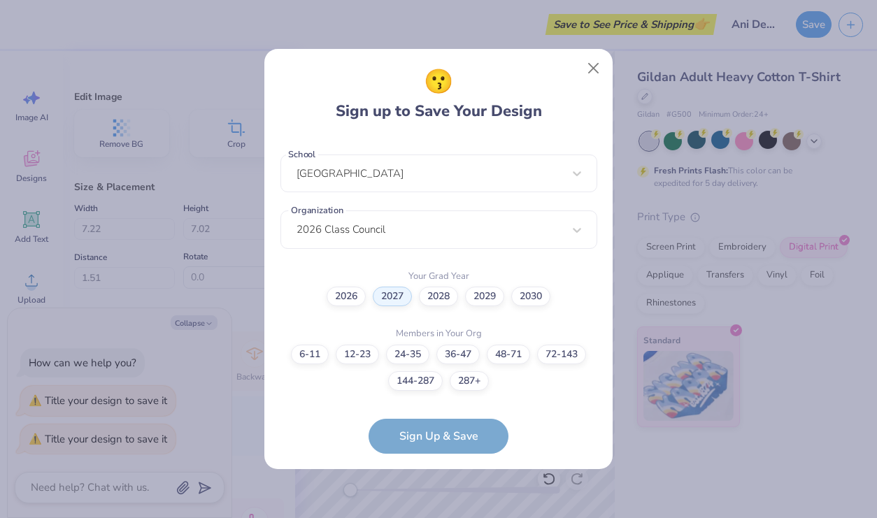
click at [429, 419] on form "akuke1@binghamton.edu Email (718) 219-8005 Phone Ani Kuke Full Name 12 + Charac…" at bounding box center [438, 295] width 317 height 317
drag, startPoint x: 431, startPoint y: 433, endPoint x: 426, endPoint y: 392, distance: 40.8
click at [431, 433] on form "akuke1@binghamton.edu Email (718) 219-8005 Phone Ani Kuke Full Name 12 + Charac…" at bounding box center [438, 295] width 317 height 317
click at [426, 380] on label "144-287" at bounding box center [415, 379] width 55 height 20
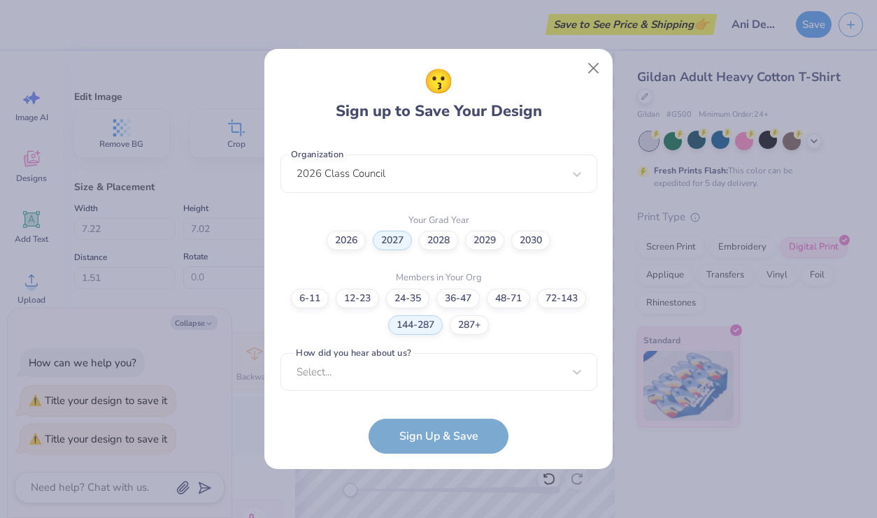
click at [436, 419] on form "akuke1@binghamton.edu Email (718) 219-8005 Phone Ani Kuke Full Name 12 + Charac…" at bounding box center [438, 295] width 317 height 317
click at [424, 371] on div "Select..." at bounding box center [438, 372] width 317 height 38
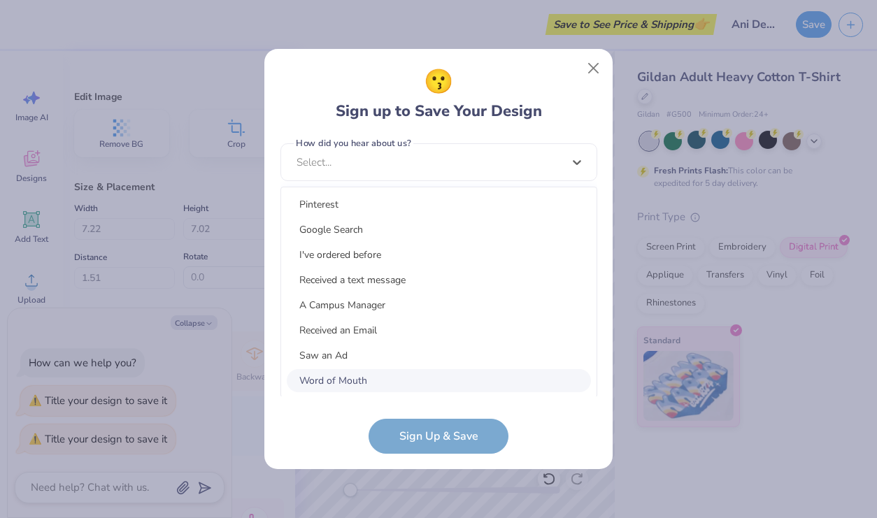
click at [424, 378] on div "Word of Mouth" at bounding box center [439, 380] width 304 height 23
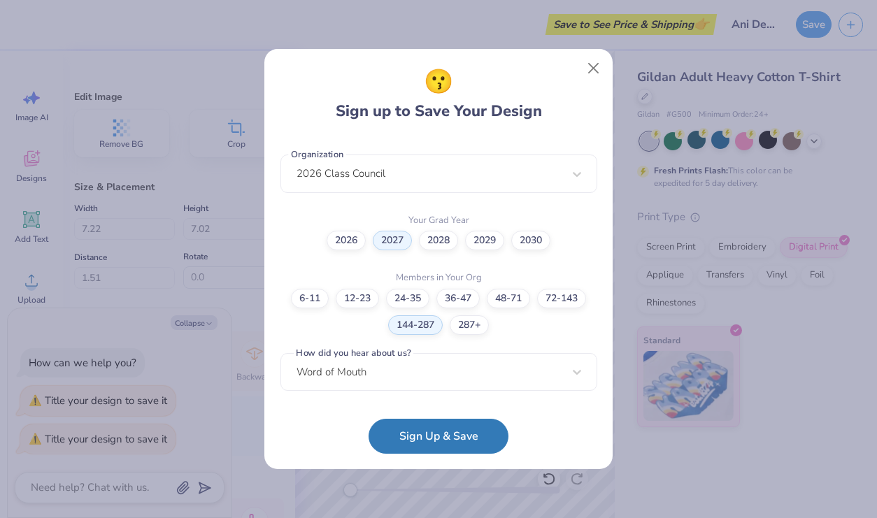
click at [424, 417] on form "akuke1@binghamton.edu Email (718) 219-8005 Phone Ani Kuke Full Name 12 + Charac…" at bounding box center [438, 295] width 317 height 317
click at [431, 447] on button "Sign Up & Save" at bounding box center [438, 432] width 140 height 35
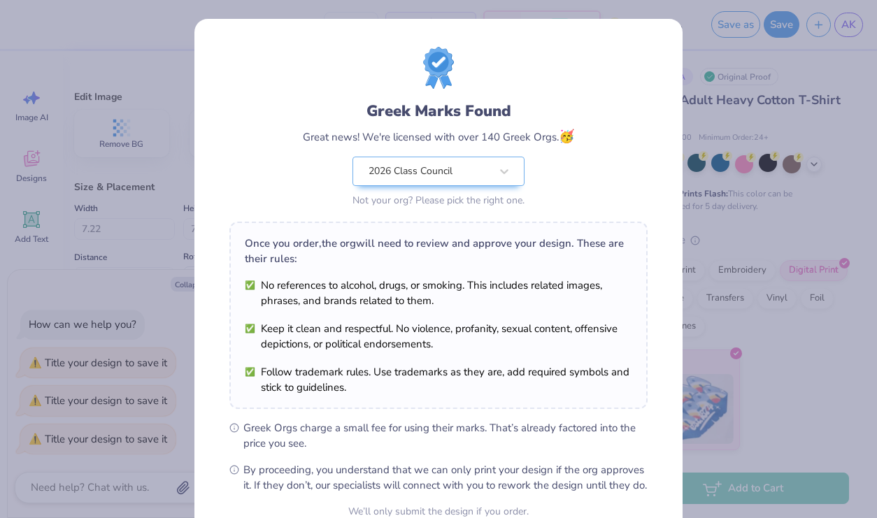
scroll to position [136, 0]
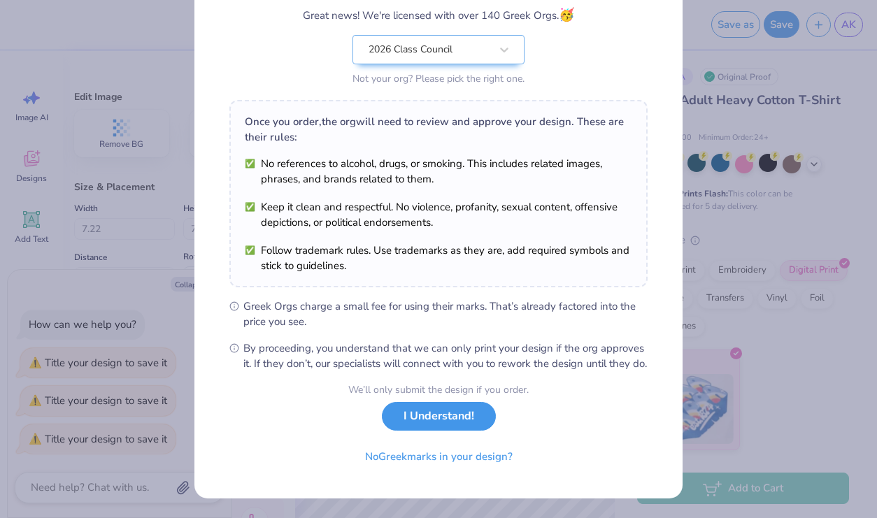
click at [434, 426] on button "I Understand!" at bounding box center [439, 416] width 114 height 29
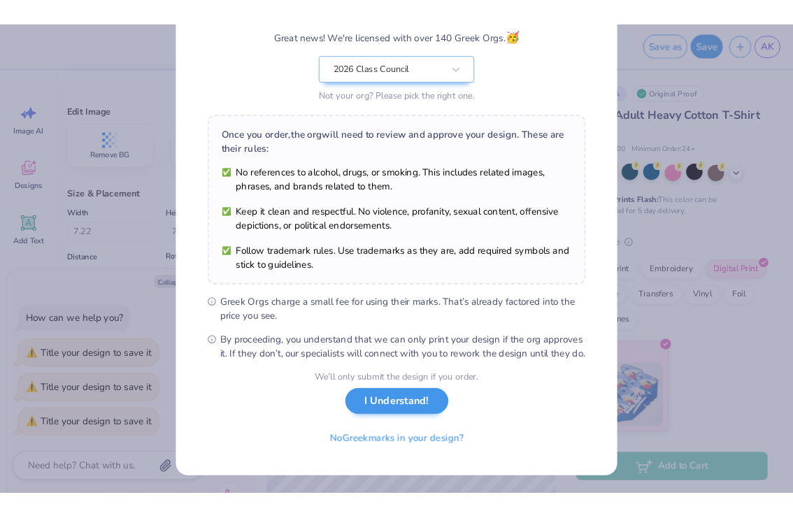
scroll to position [0, 0]
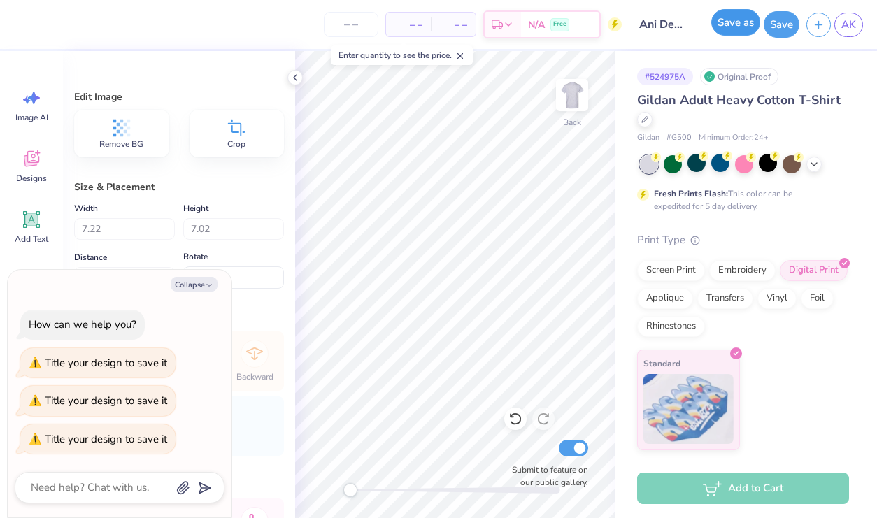
click at [742, 25] on button "Save as" at bounding box center [735, 22] width 49 height 27
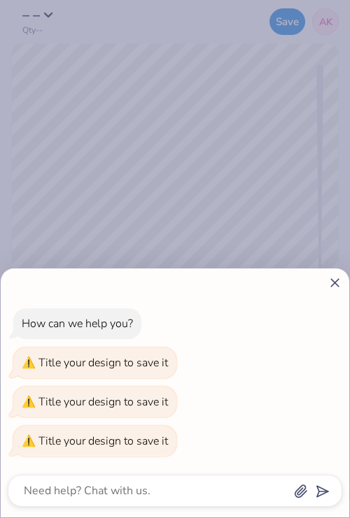
click at [333, 280] on icon at bounding box center [334, 282] width 15 height 15
type textarea "x"
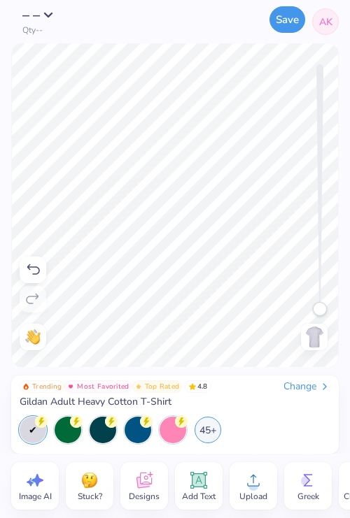
click at [286, 27] on button "Save" at bounding box center [287, 19] width 36 height 27
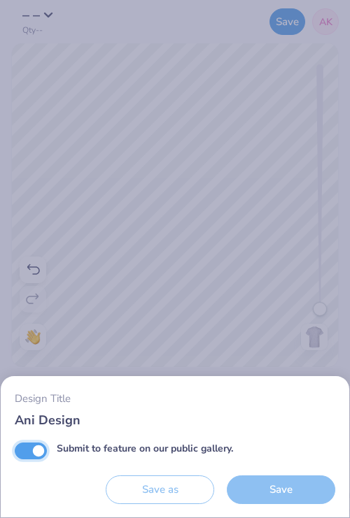
click at [36, 452] on input "Submit to feature on our public gallery." at bounding box center [31, 450] width 32 height 17
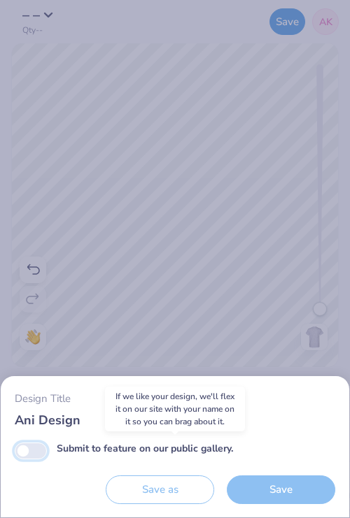
click at [23, 451] on input "Submit to feature on our public gallery." at bounding box center [31, 450] width 32 height 17
checkbox input "true"
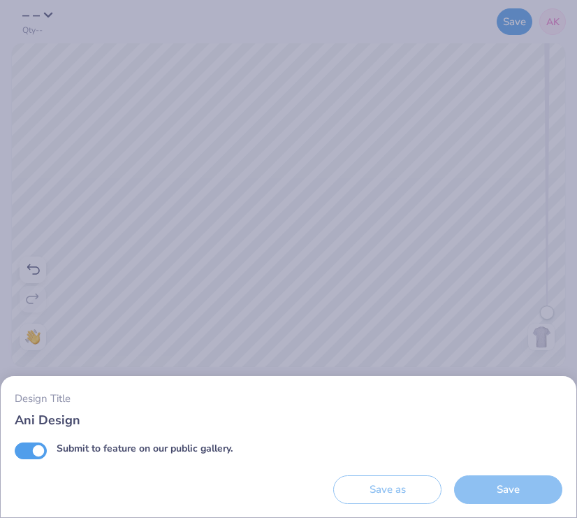
click at [516, 482] on div "Save" at bounding box center [508, 489] width 108 height 29
click at [521, 150] on div "Design Title Ani Design Submit to feature on our public gallery. Save as Save" at bounding box center [288, 259] width 577 height 518
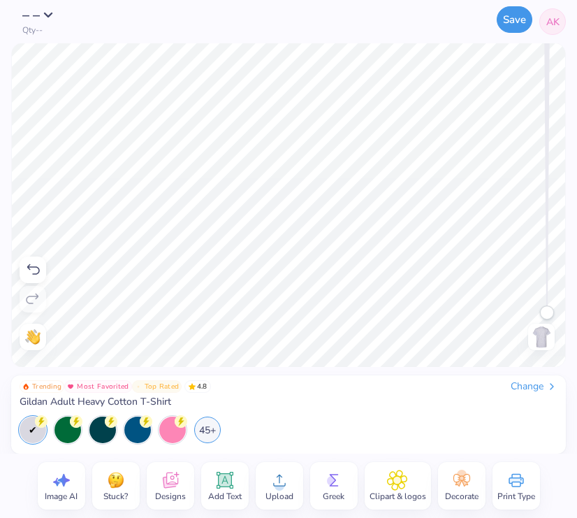
click at [518, 27] on button "Save" at bounding box center [515, 19] width 36 height 27
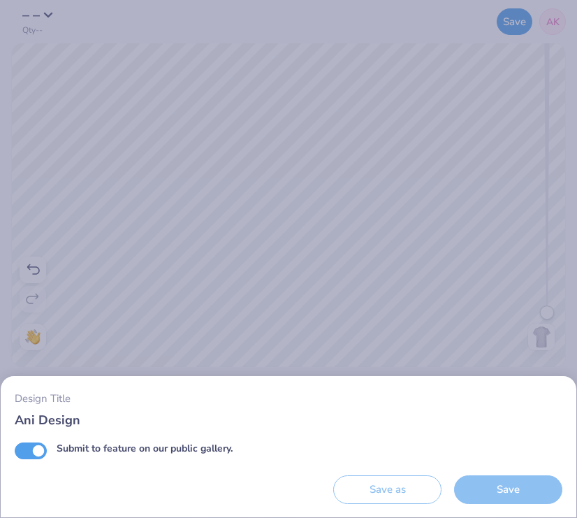
click at [484, 477] on div "Save" at bounding box center [508, 489] width 108 height 29
click at [563, 315] on div "Design Title Ani Design Submit to feature on our public gallery. Save as Save" at bounding box center [288, 259] width 577 height 518
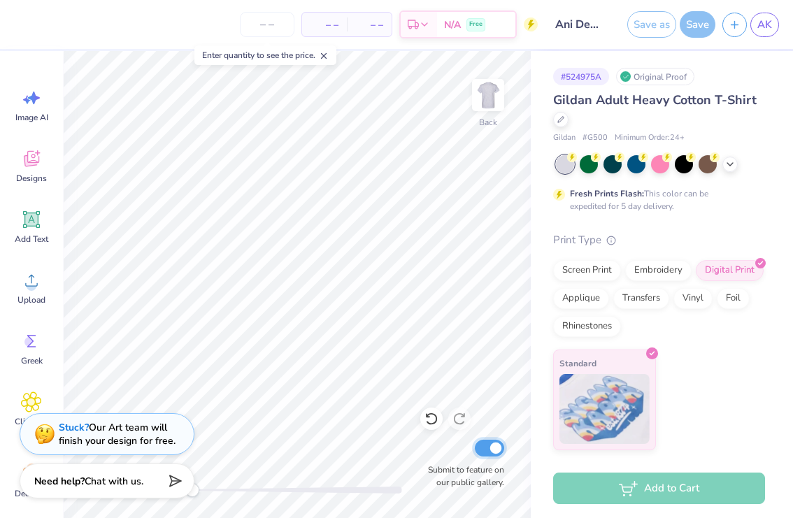
click at [489, 446] on input "Submit to feature on our public gallery." at bounding box center [489, 448] width 29 height 17
checkbox input "false"
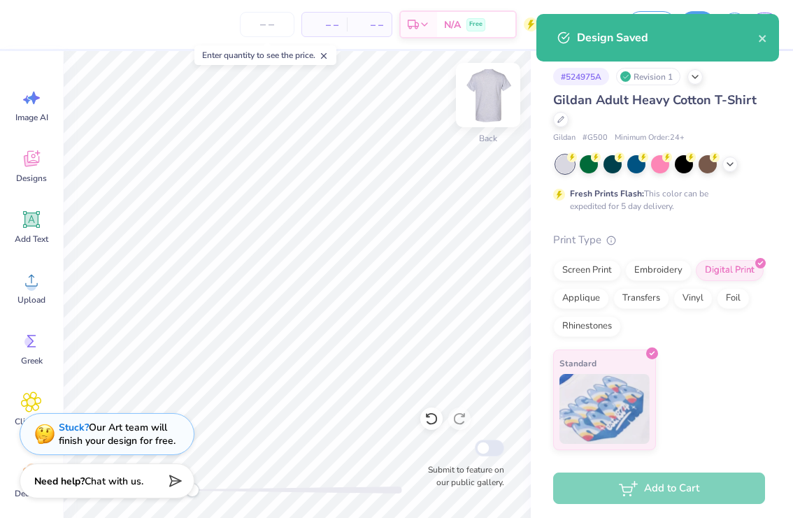
click at [496, 84] on img at bounding box center [488, 95] width 56 height 56
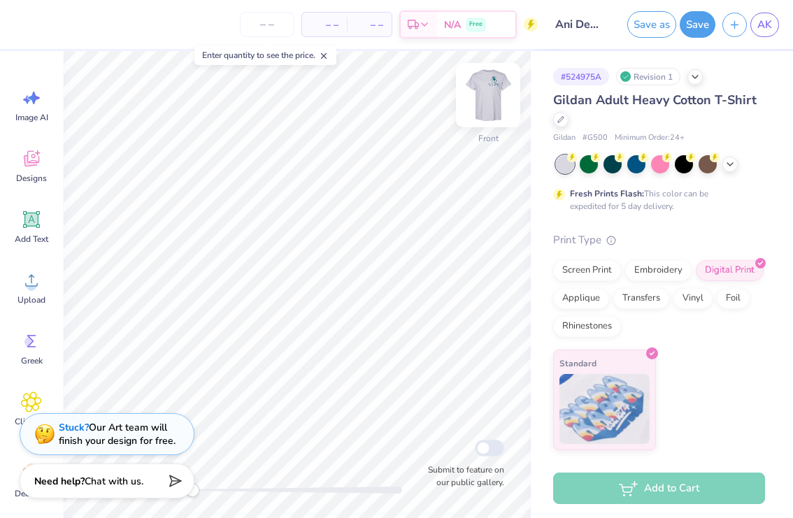
click at [503, 94] on img at bounding box center [488, 95] width 56 height 56
click at [646, 28] on button "Save as" at bounding box center [651, 22] width 49 height 27
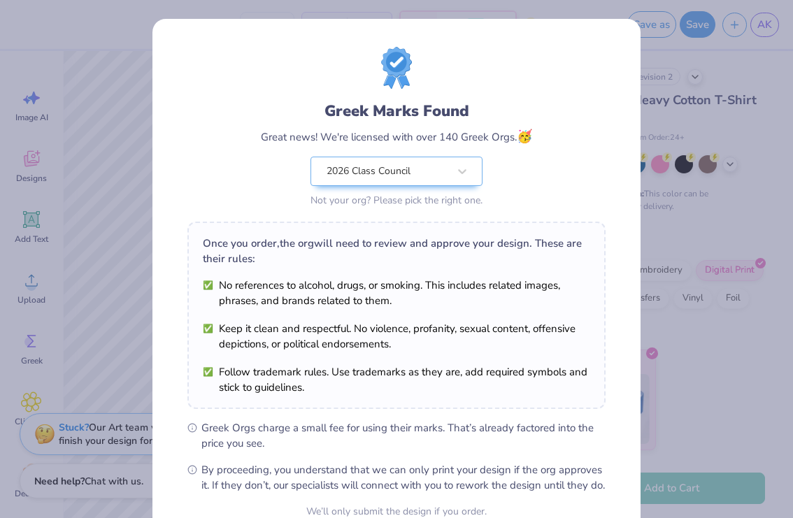
scroll to position [136, 0]
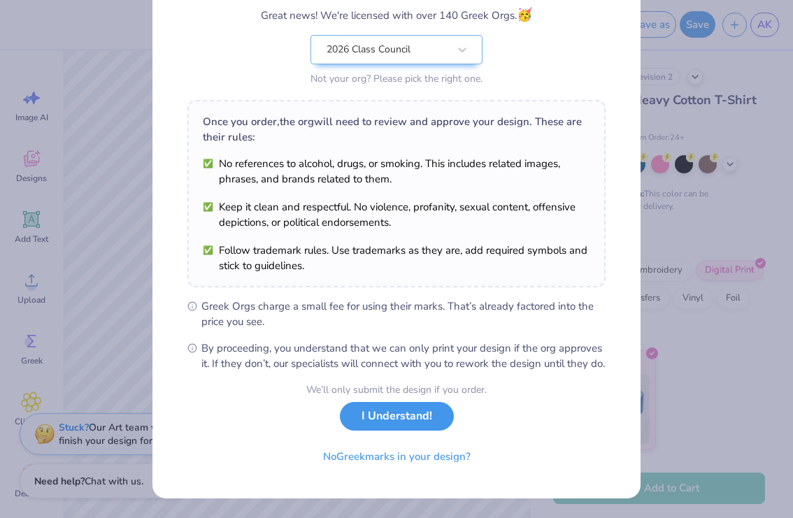
click at [382, 419] on button "I Understand!" at bounding box center [397, 416] width 114 height 29
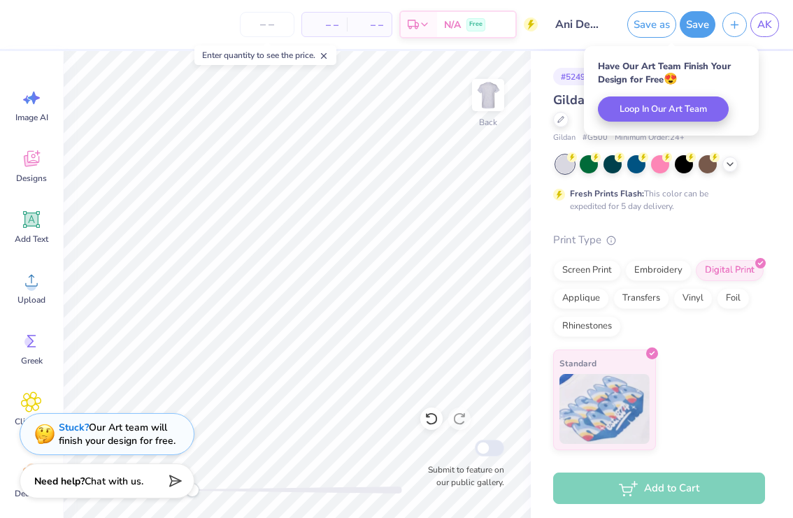
scroll to position [0, 0]
